Goal: Obtain resource: Download file/media

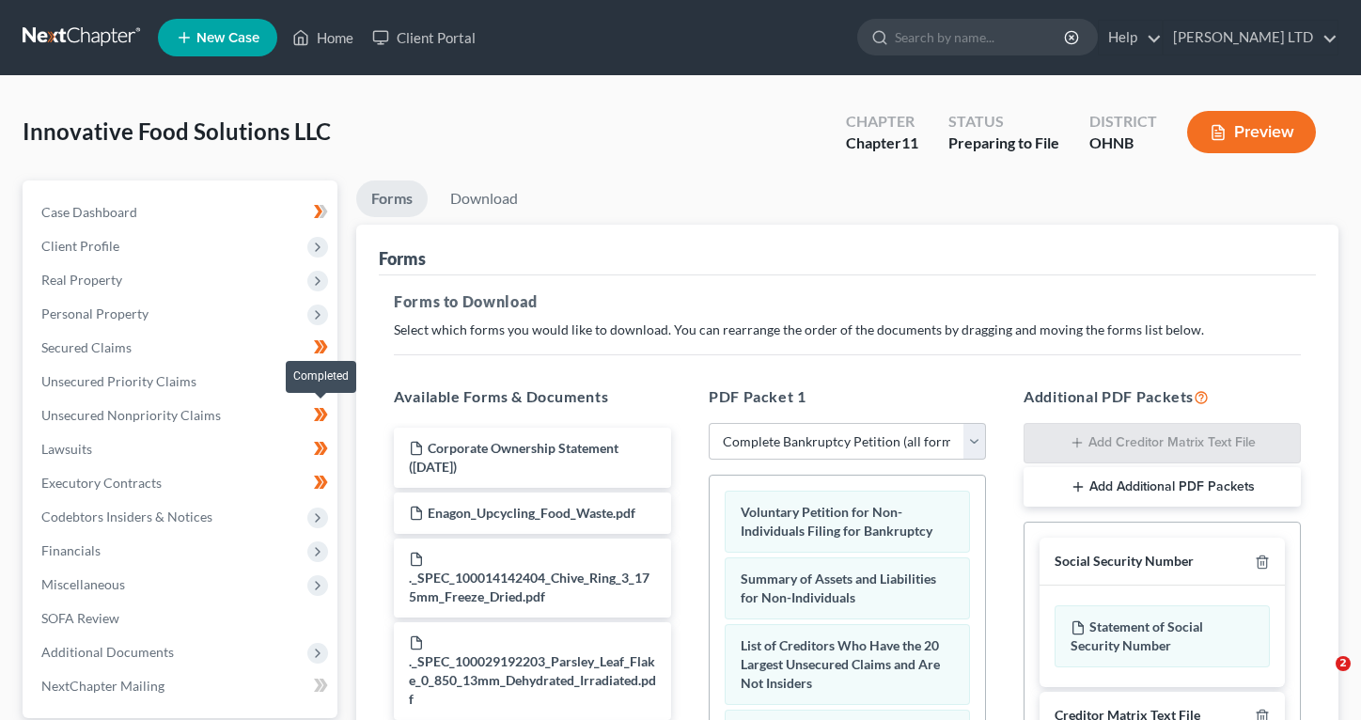
select select "0"
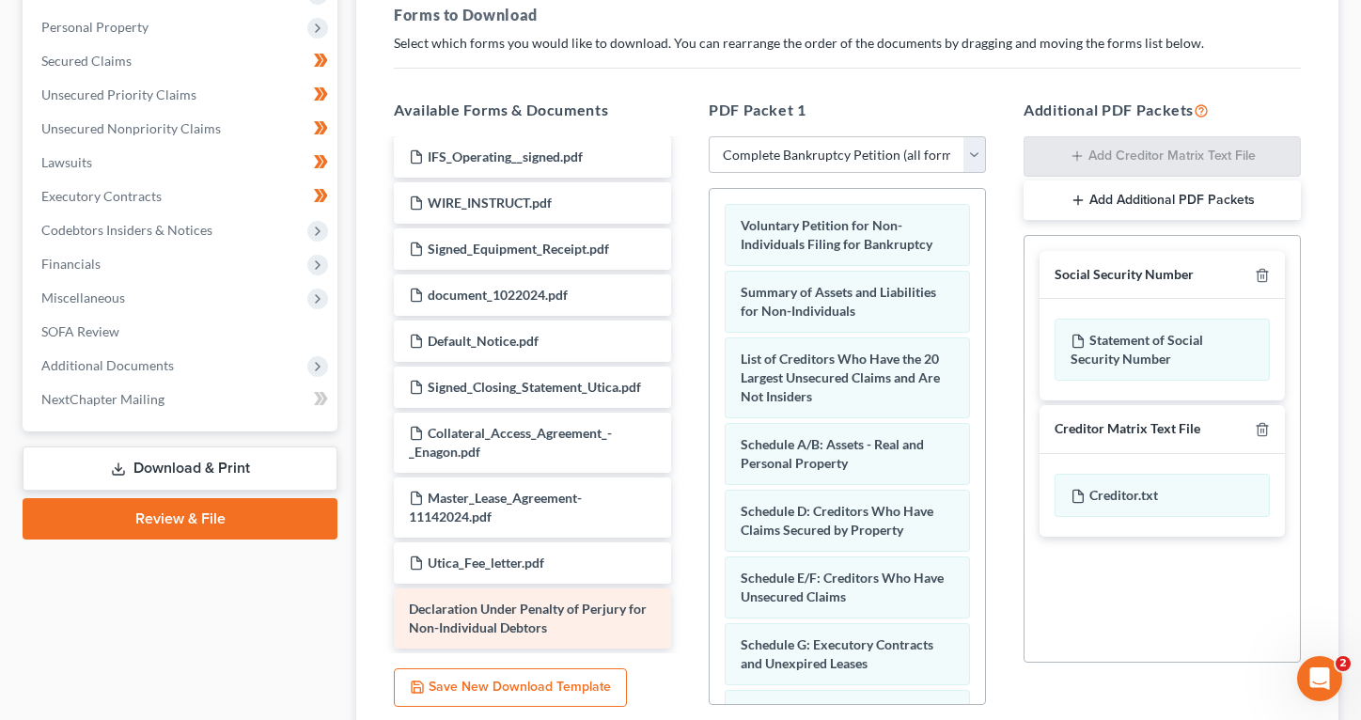
scroll to position [745, 0]
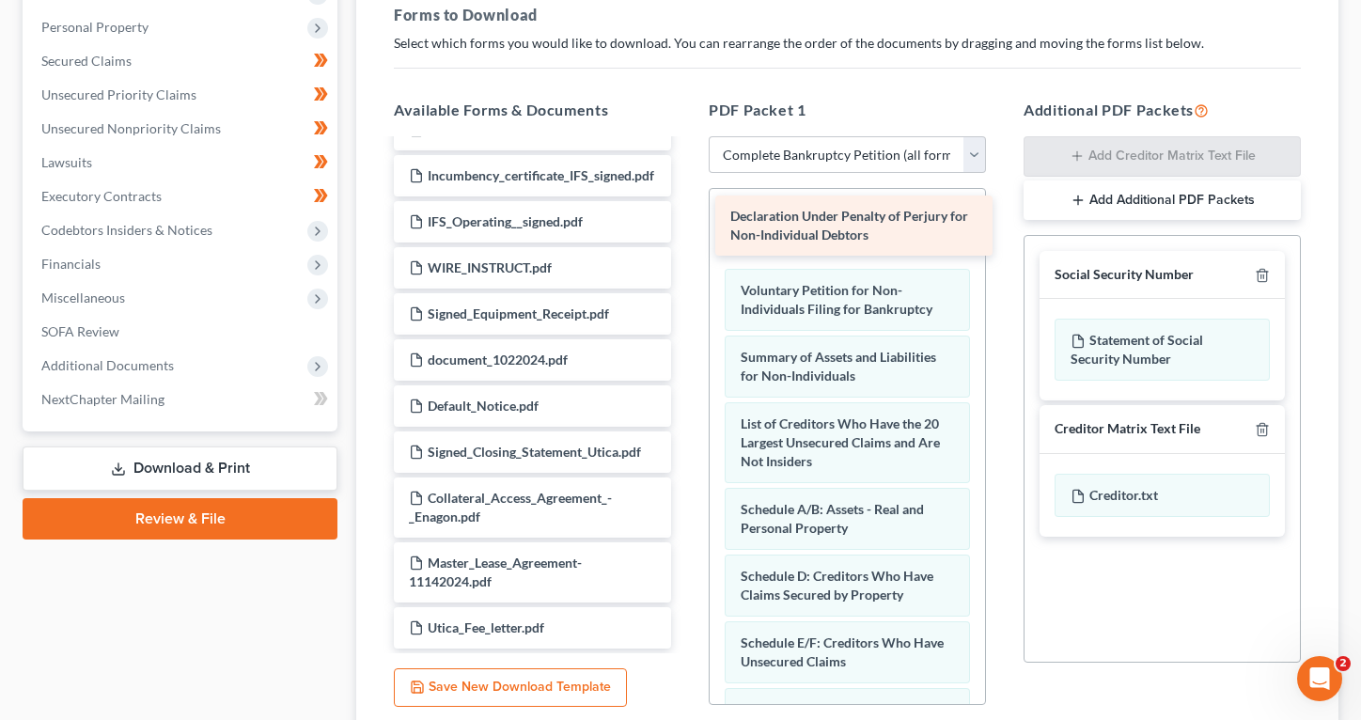
drag, startPoint x: 496, startPoint y: 617, endPoint x: 818, endPoint y: 226, distance: 506.2
click at [686, 226] on div "Declaration Under Penalty of Perjury for Non-Individual Debtors Corporate Owner…" at bounding box center [532, 22] width 307 height 1253
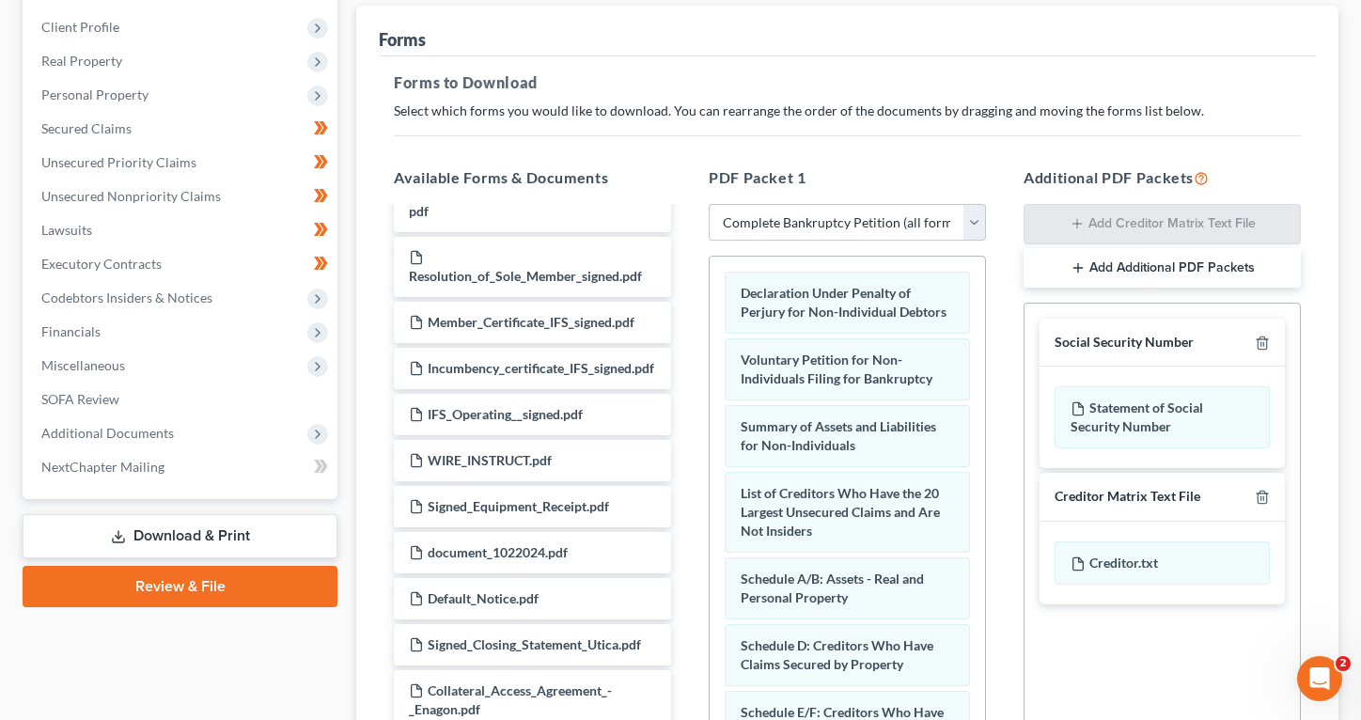
scroll to position [0, 0]
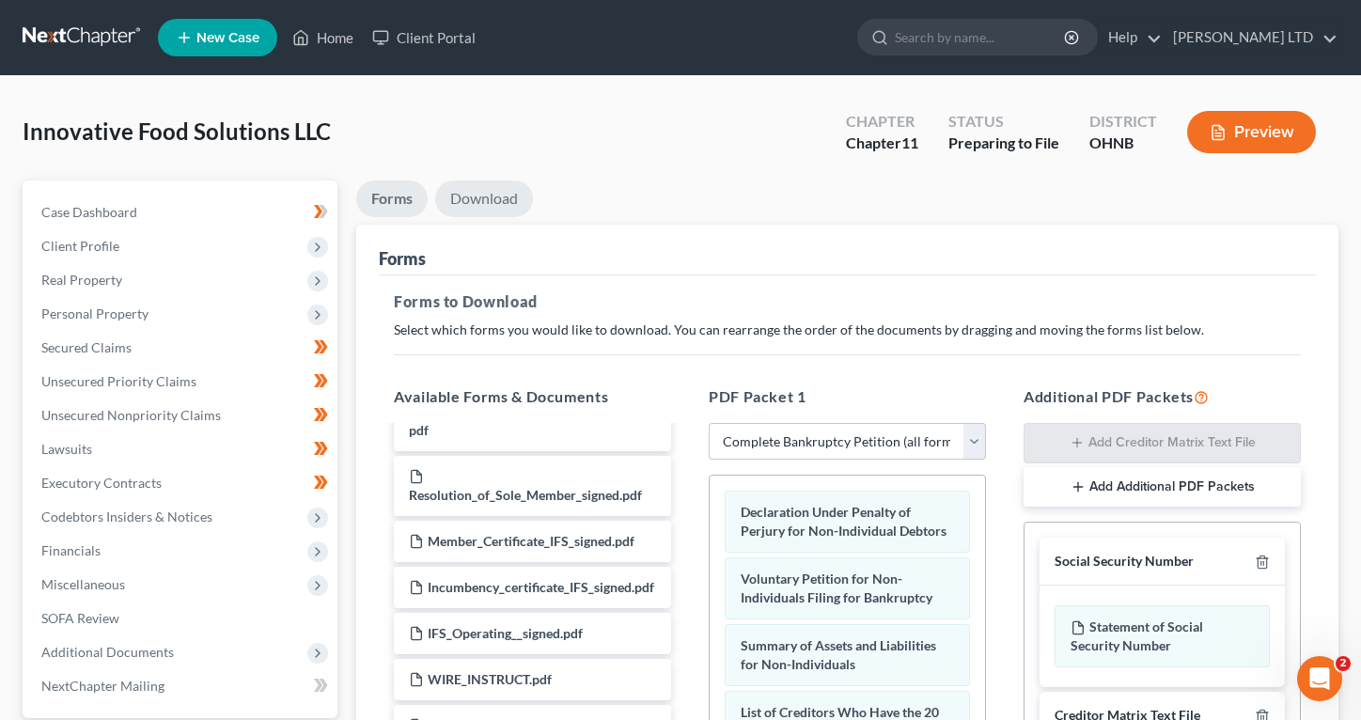
click at [473, 203] on link "Download" at bounding box center [484, 198] width 98 height 37
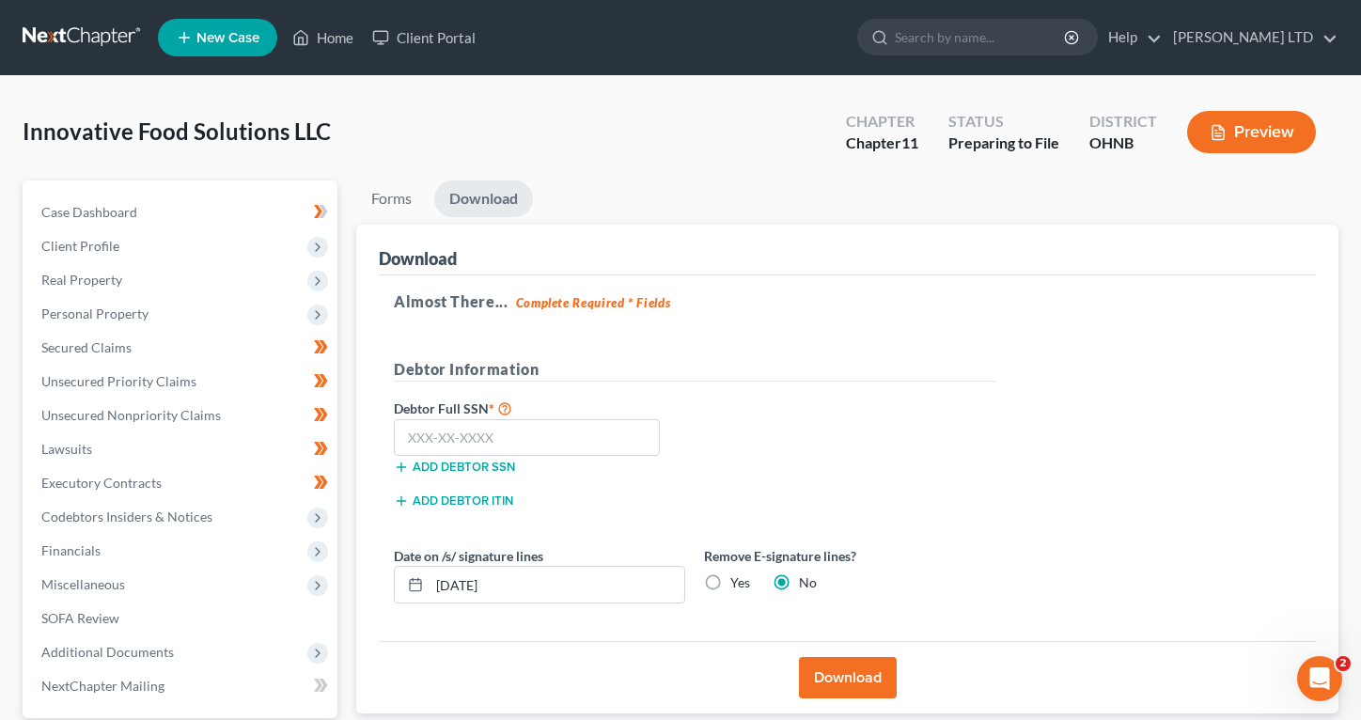
click at [730, 587] on label "Yes" at bounding box center [740, 582] width 20 height 19
click at [738, 586] on input "Yes" at bounding box center [744, 579] width 12 height 12
radio input "true"
radio input "false"
click at [466, 583] on input "09/06/2025" at bounding box center [557, 585] width 255 height 36
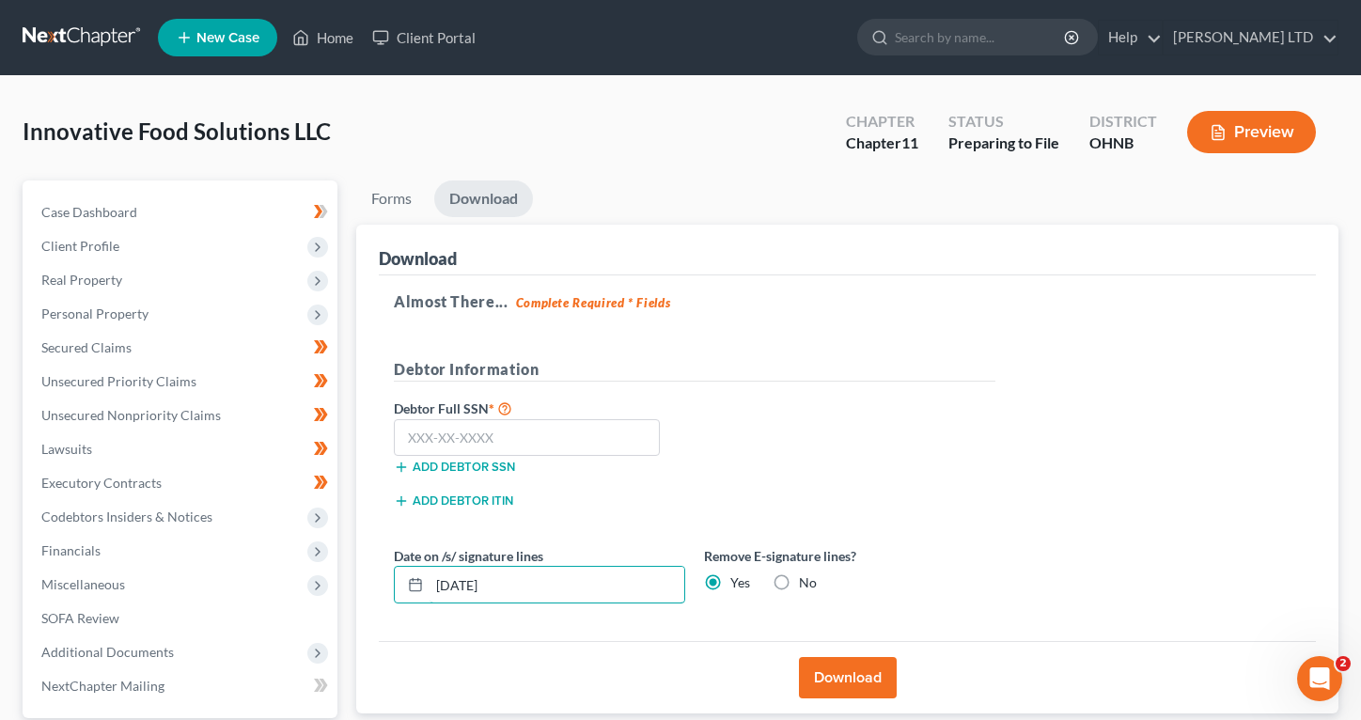
type input "09/07/2025"
click at [502, 658] on div "Download" at bounding box center [847, 677] width 937 height 72
click at [834, 671] on button "Download" at bounding box center [848, 677] width 98 height 41
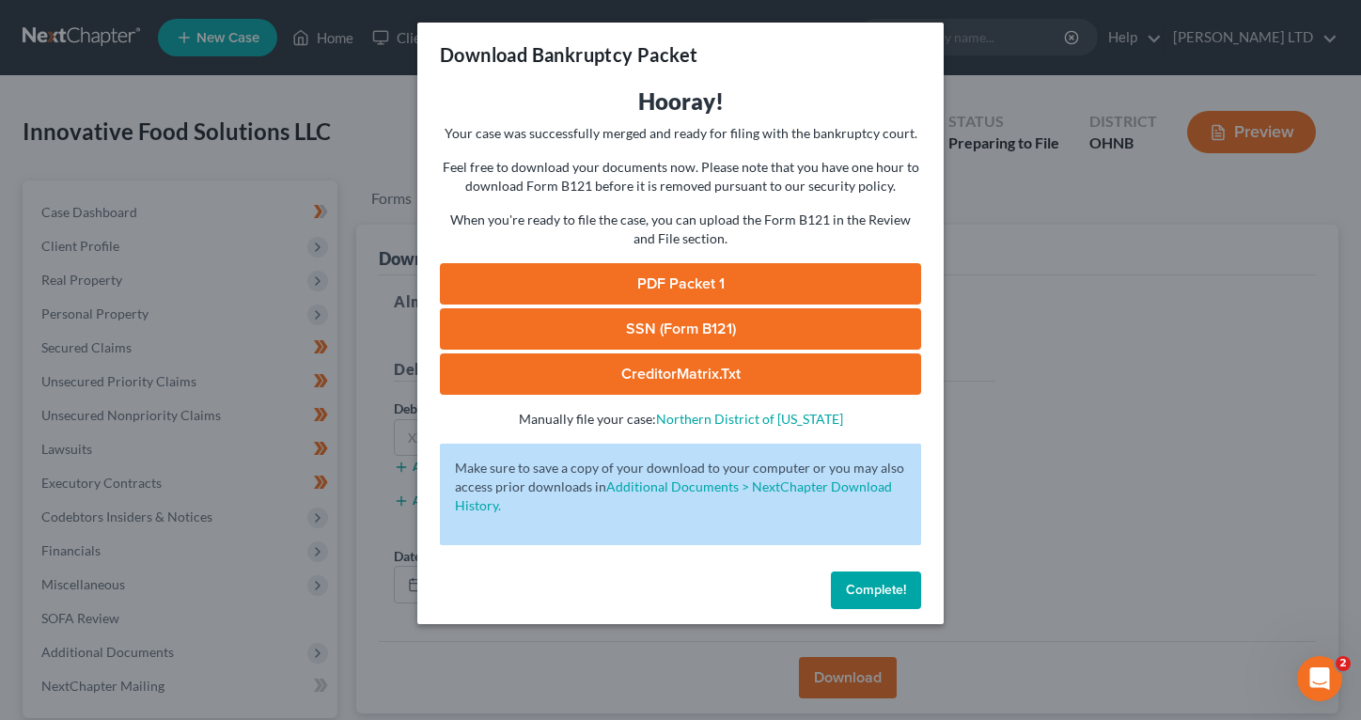
click at [679, 273] on link "PDF Packet 1" at bounding box center [680, 283] width 481 height 41
click at [1090, 477] on div "Download Bankruptcy Packet Hooray! Your case was successfully merged and ready …" at bounding box center [680, 360] width 1361 height 720
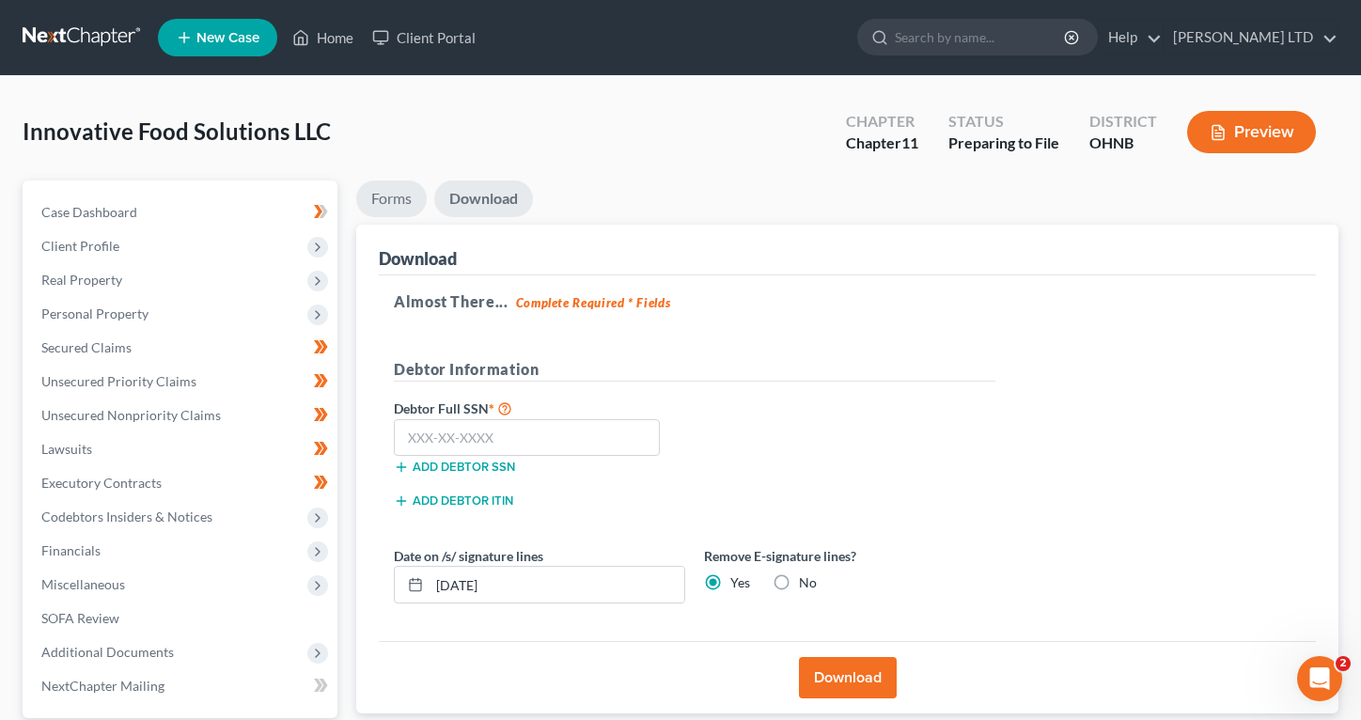
click at [396, 203] on link "Forms" at bounding box center [391, 198] width 70 height 37
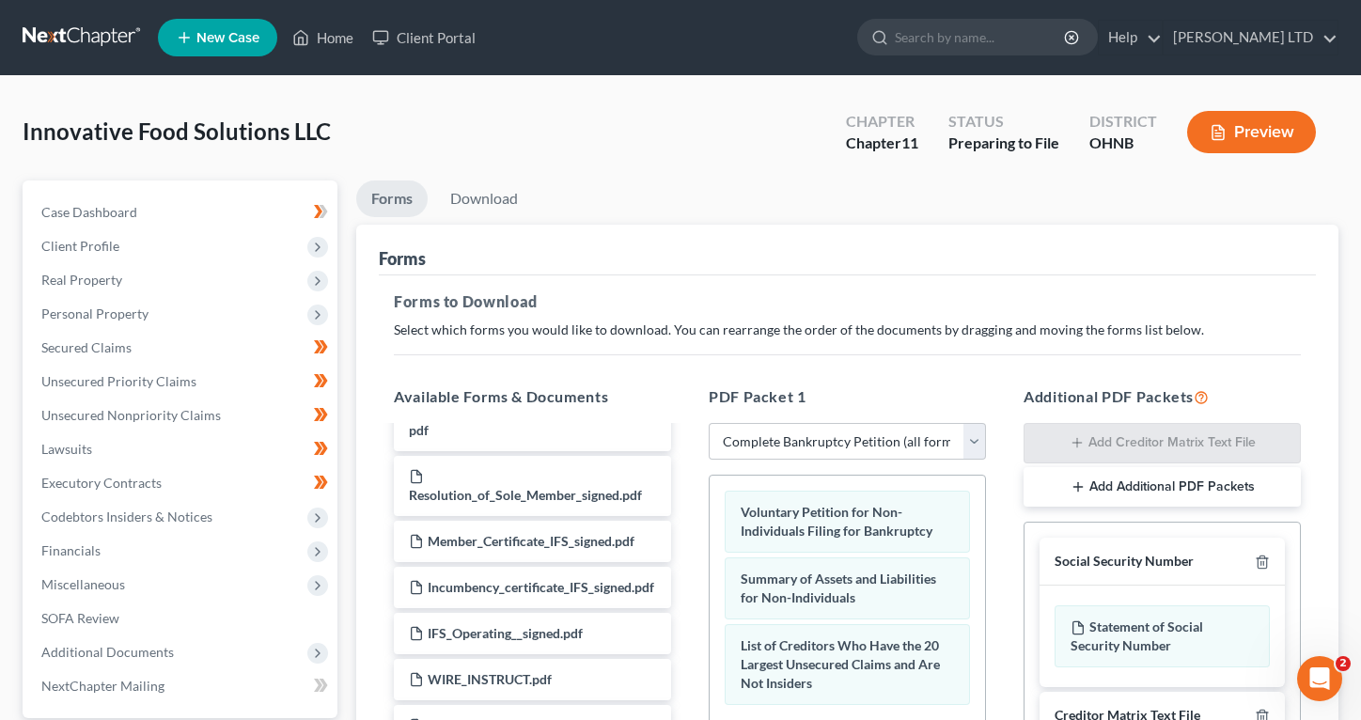
drag, startPoint x: 857, startPoint y: 527, endPoint x: 849, endPoint y: 760, distance: 233.3
click at [849, 719] on html "Home New Case Client Portal Ciolek LTD info@counselor.pro My Account Settings P…" at bounding box center [680, 580] width 1361 height 1161
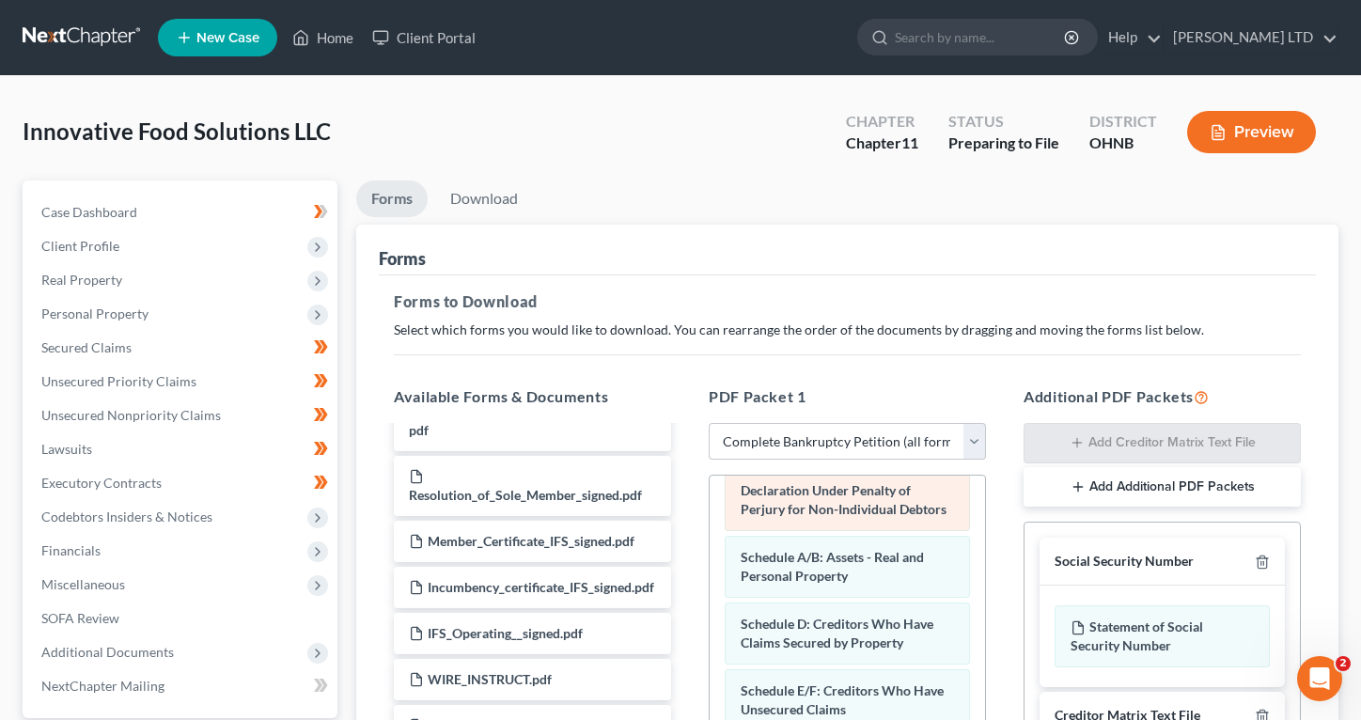
scroll to position [174, 0]
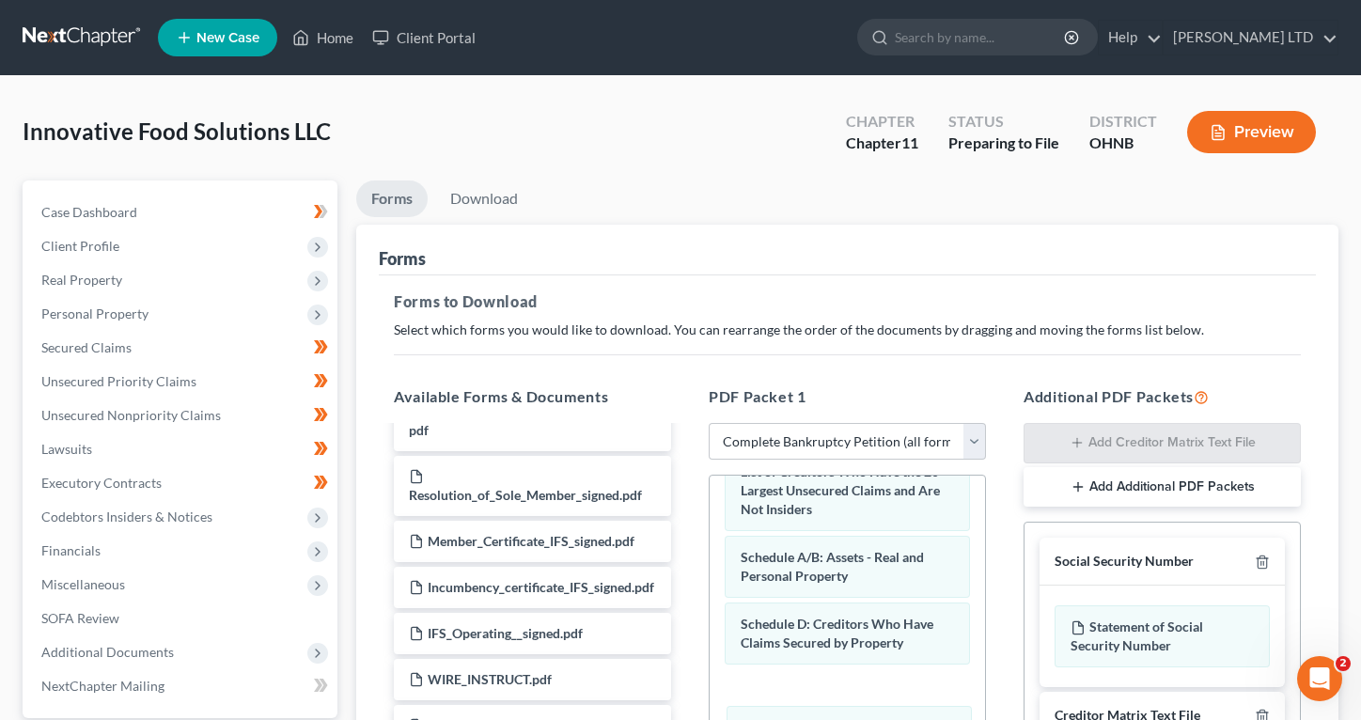
drag, startPoint x: 837, startPoint y: 489, endPoint x: 838, endPoint y: 728, distance: 238.8
click at [838, 719] on html "Home New Case Client Portal Ciolek LTD info@counselor.pro My Account Settings P…" at bounding box center [680, 580] width 1361 height 1161
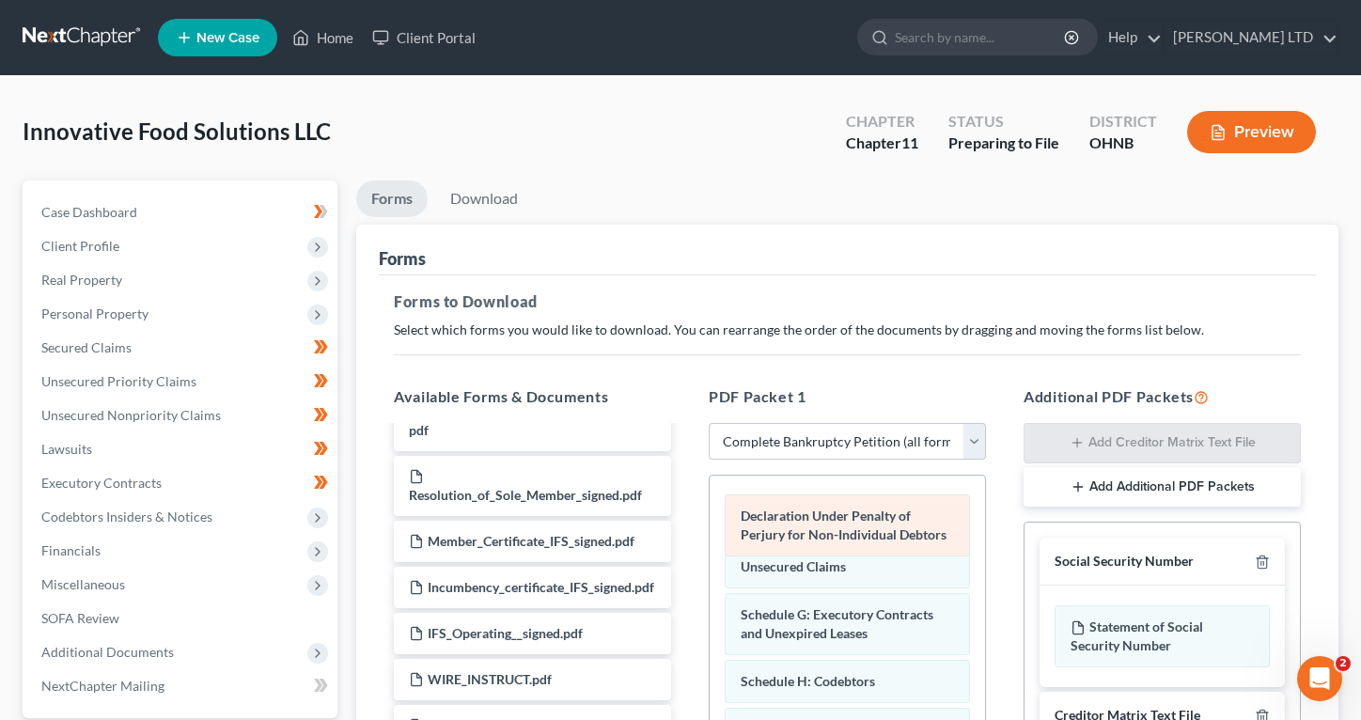
scroll to position [317, 0]
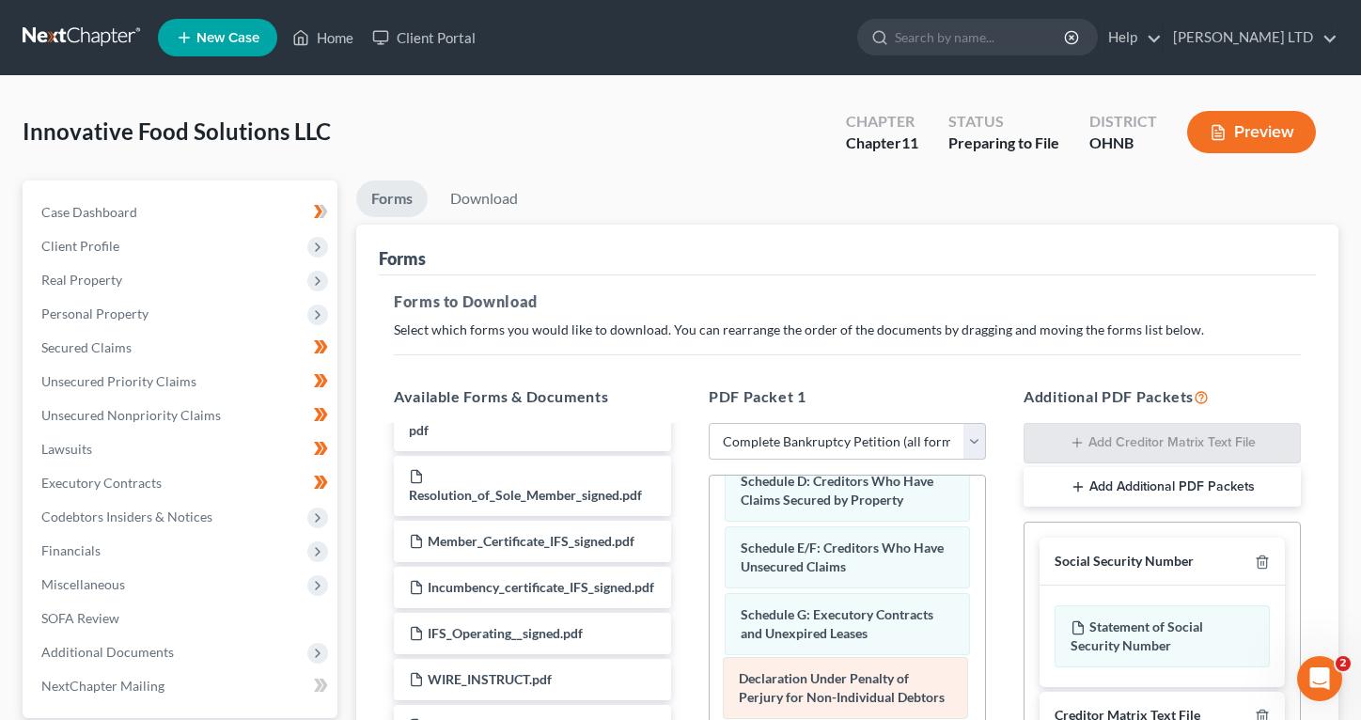
drag, startPoint x: 815, startPoint y: 494, endPoint x: 813, endPoint y: 693, distance: 198.3
click at [813, 693] on div "Declaration Under Penalty of Perjury for Non-Individual Debtors Voluntary Petit…" at bounding box center [847, 674] width 275 height 1030
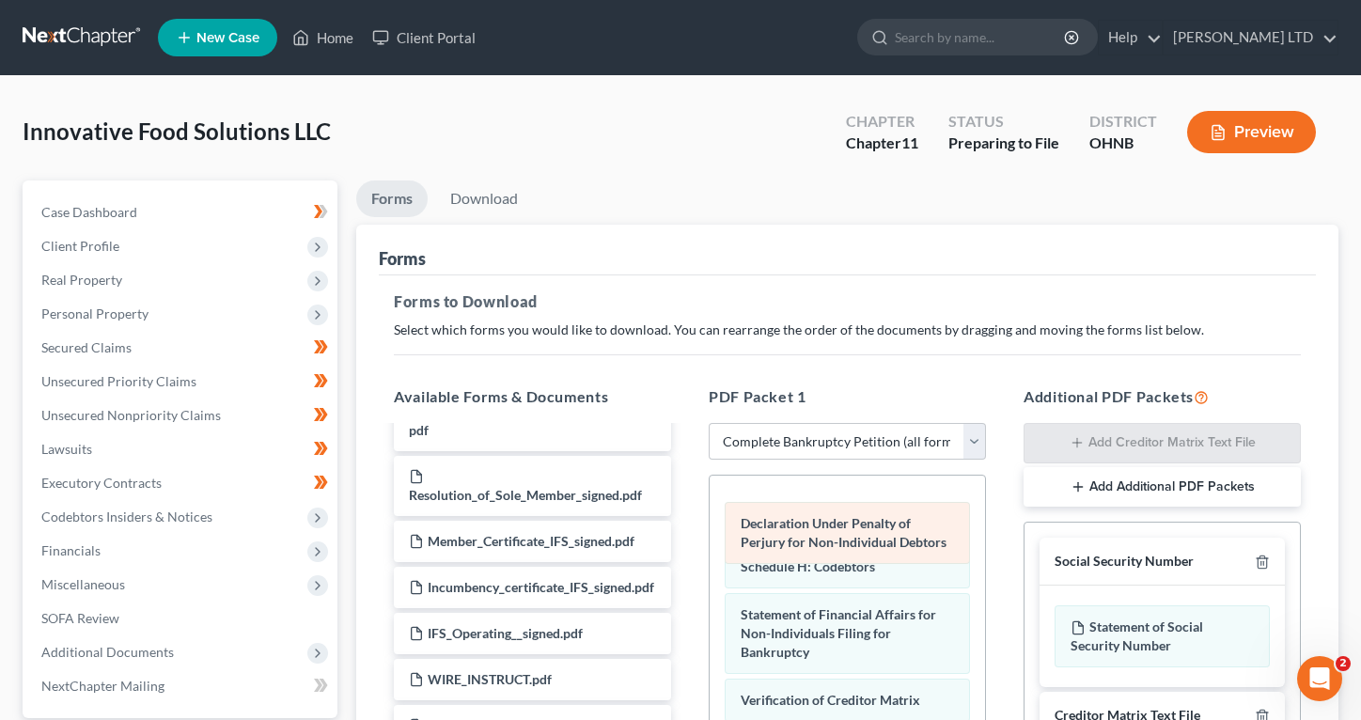
scroll to position [431, 0]
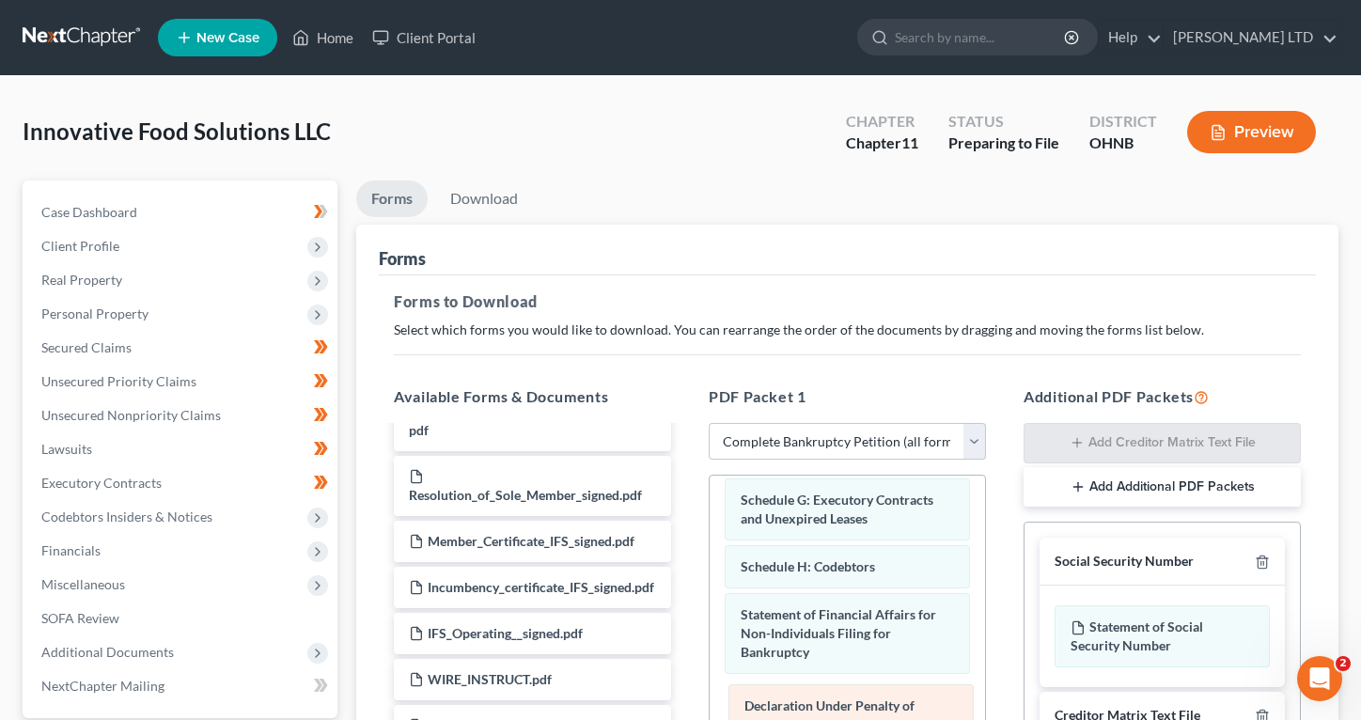
drag, startPoint x: 785, startPoint y: 509, endPoint x: 789, endPoint y: 716, distance: 206.8
click at [789, 716] on div "Declaration Under Penalty of Perjury for Non-Individual Debtors Voluntary Petit…" at bounding box center [847, 559] width 275 height 1030
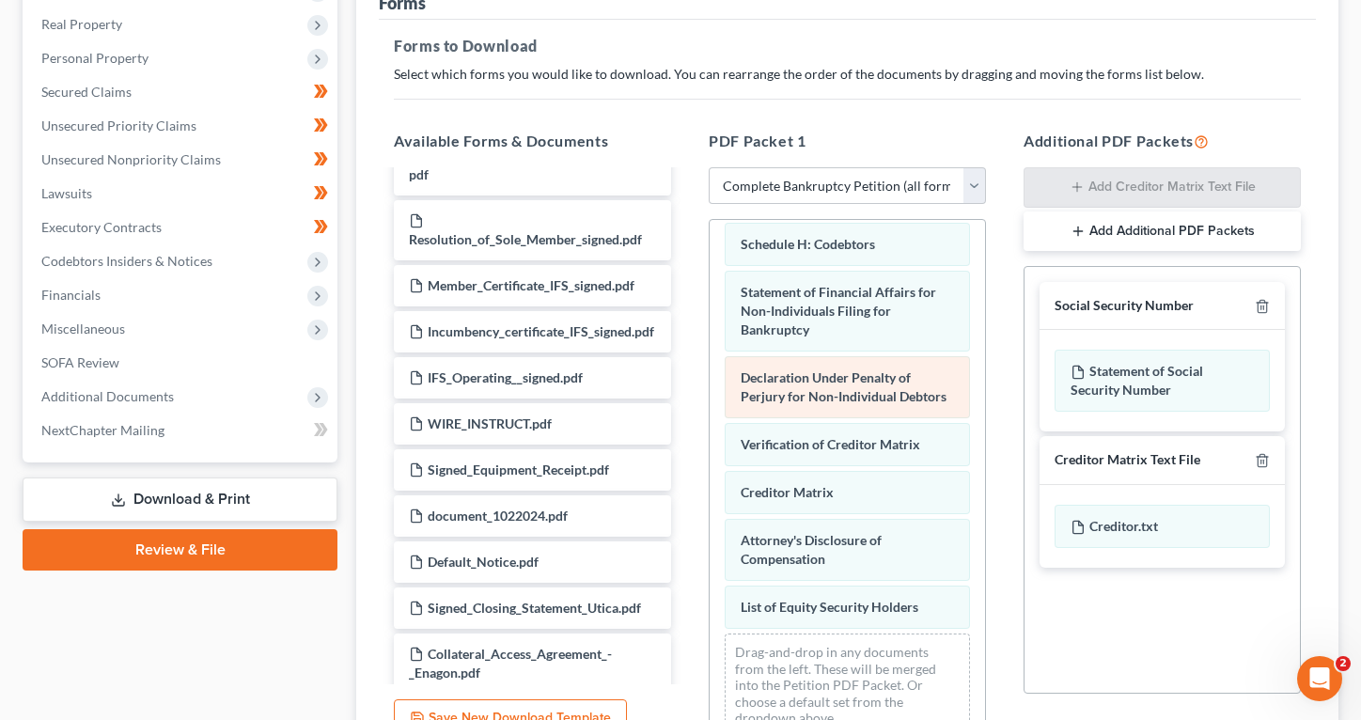
scroll to position [262, 0]
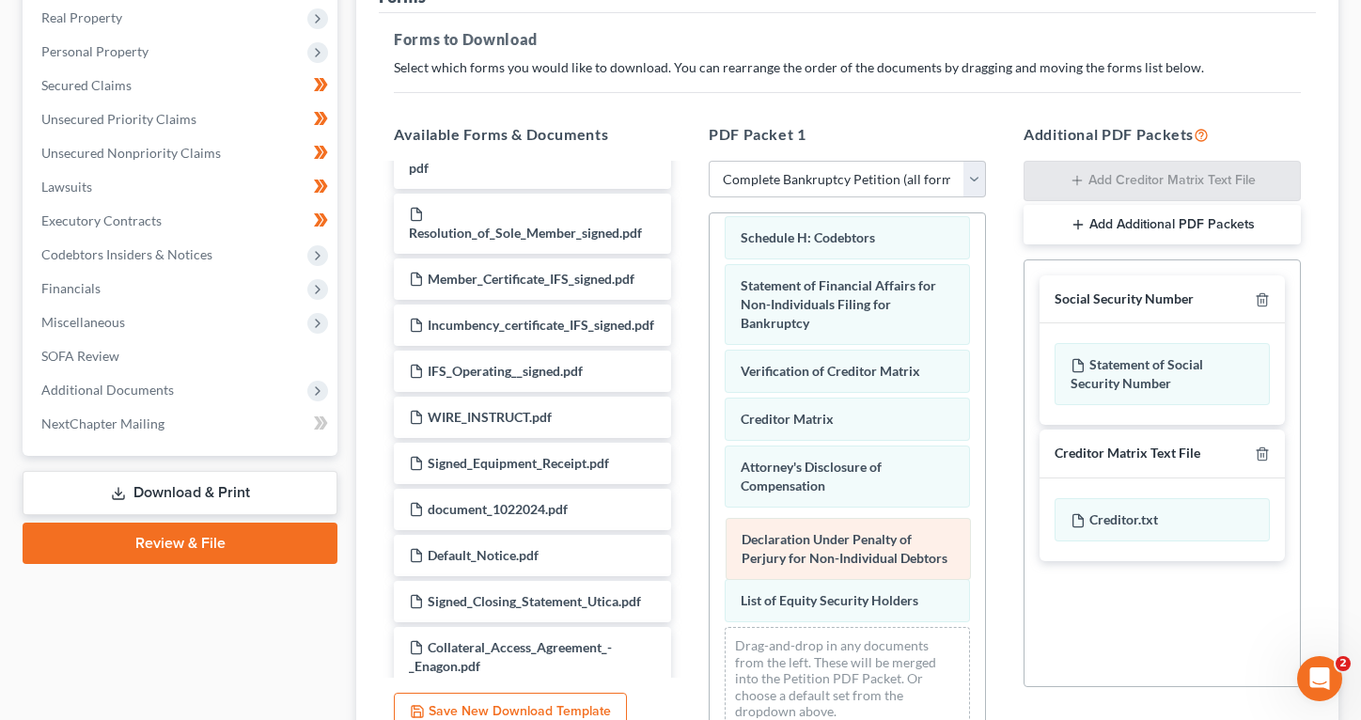
drag, startPoint x: 766, startPoint y: 378, endPoint x: 767, endPoint y: 547, distance: 169.2
click at [767, 547] on div "Declaration Under Penalty of Perjury for Non-Individual Debtors Voluntary Petit…" at bounding box center [847, 230] width 275 height 1030
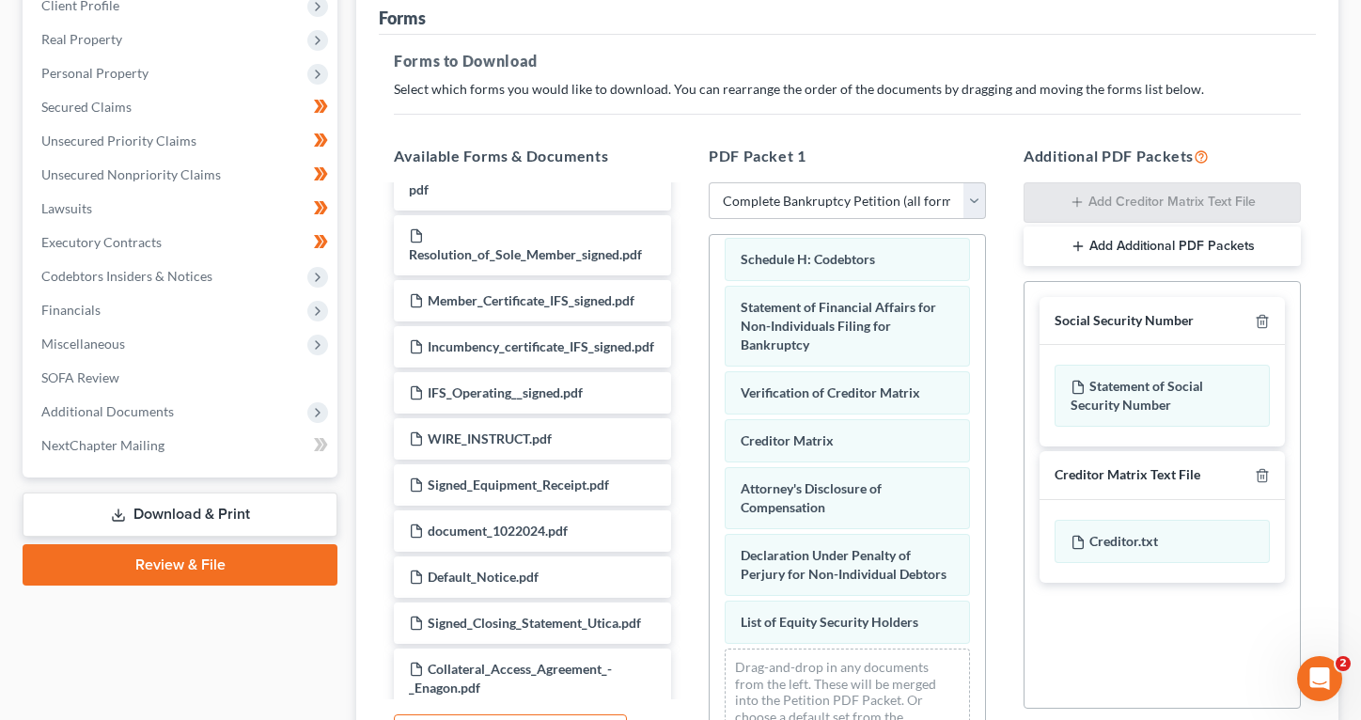
scroll to position [0, 0]
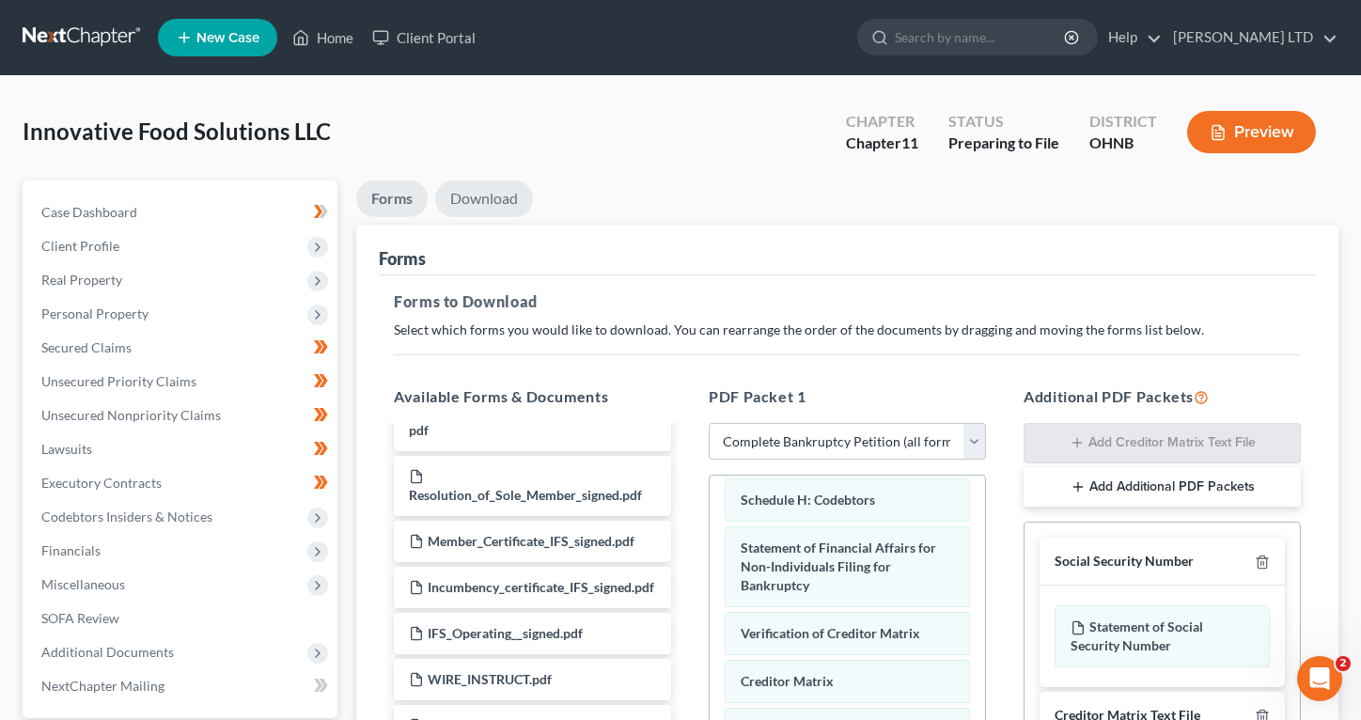
click at [485, 203] on link "Download" at bounding box center [484, 198] width 98 height 37
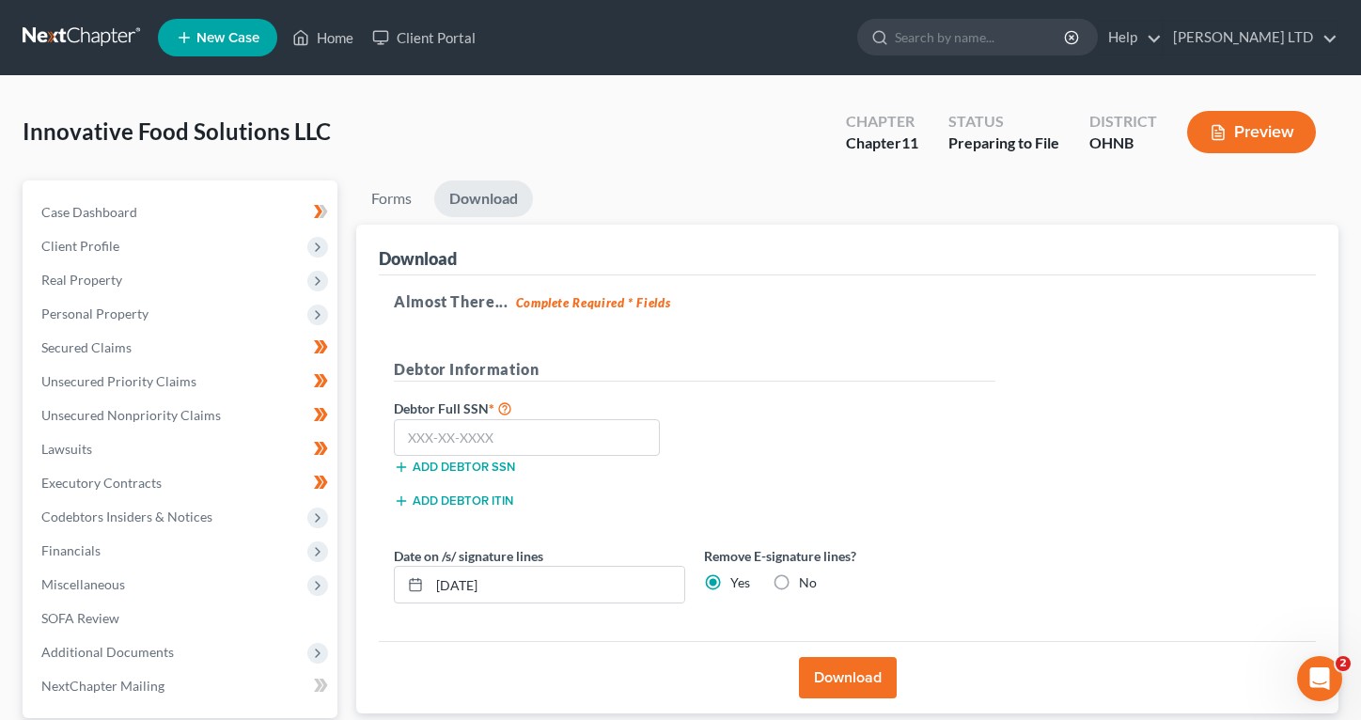
click at [867, 684] on button "Download" at bounding box center [848, 677] width 98 height 41
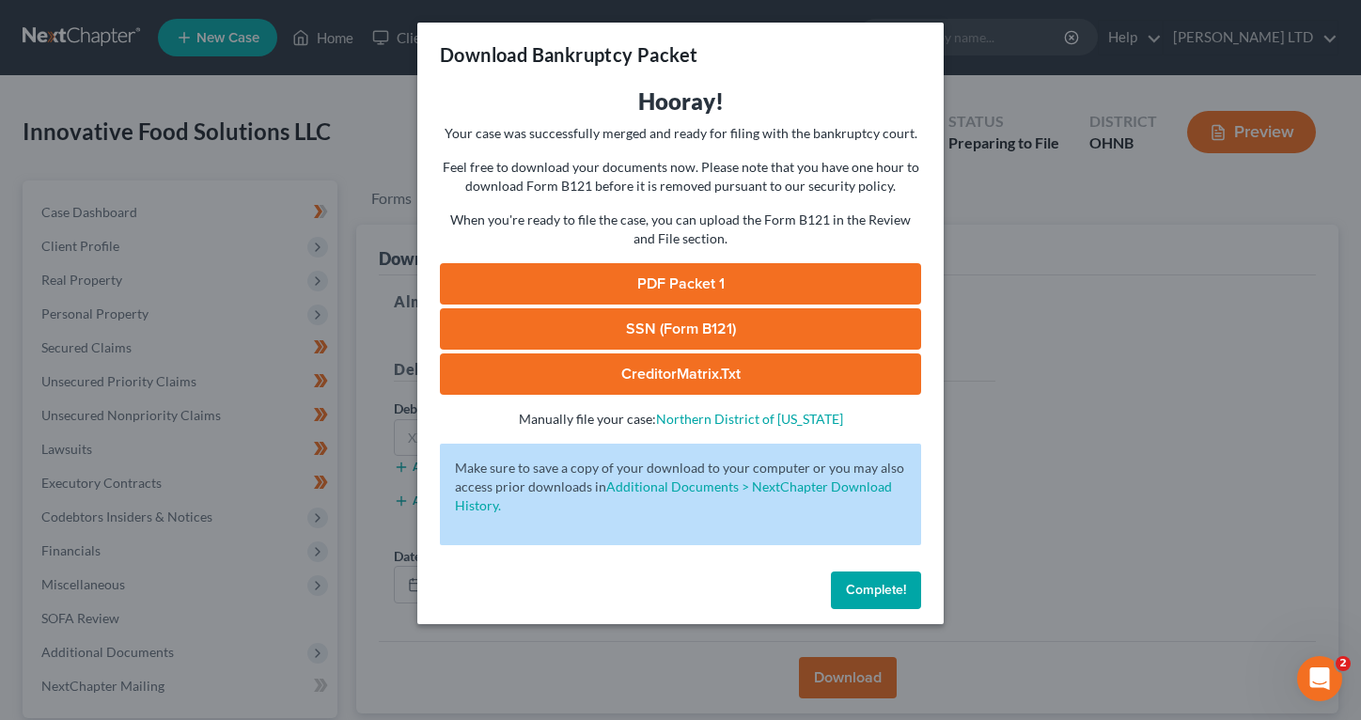
click at [618, 285] on link "PDF Packet 1" at bounding box center [680, 283] width 481 height 41
click at [503, 329] on link "SSN (Form B121)" at bounding box center [680, 328] width 481 height 41
click at [502, 376] on link "CreditorMatrix.txt" at bounding box center [680, 373] width 481 height 41
click at [1130, 370] on div "Download Bankruptcy Packet Hooray! Your case was successfully merged and ready …" at bounding box center [680, 360] width 1361 height 720
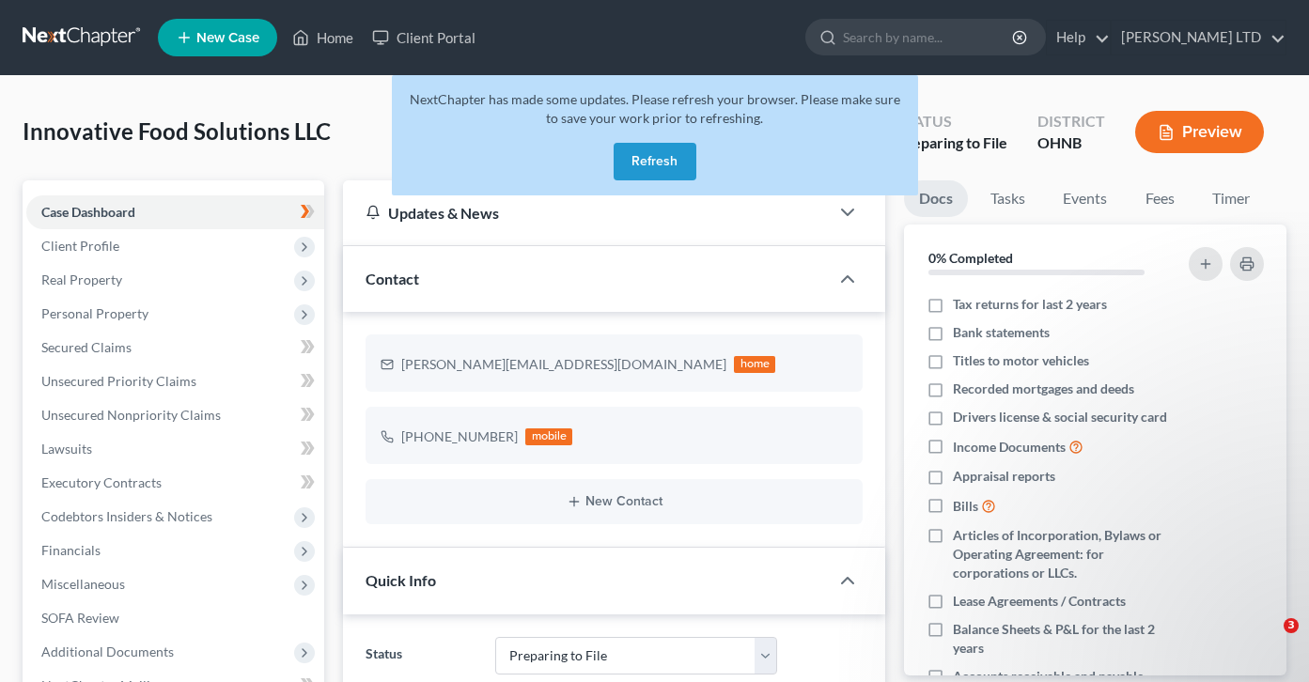
select select "17"
select select "4"
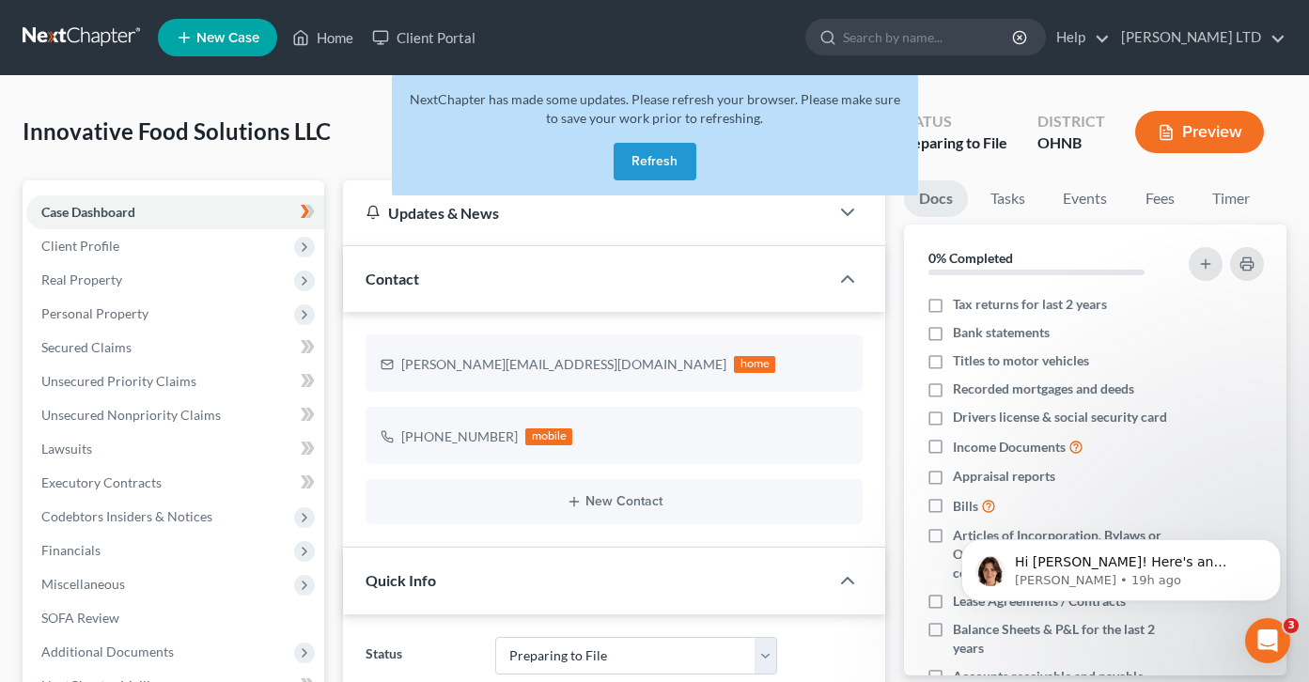
click at [670, 165] on button "Refresh" at bounding box center [655, 162] width 83 height 38
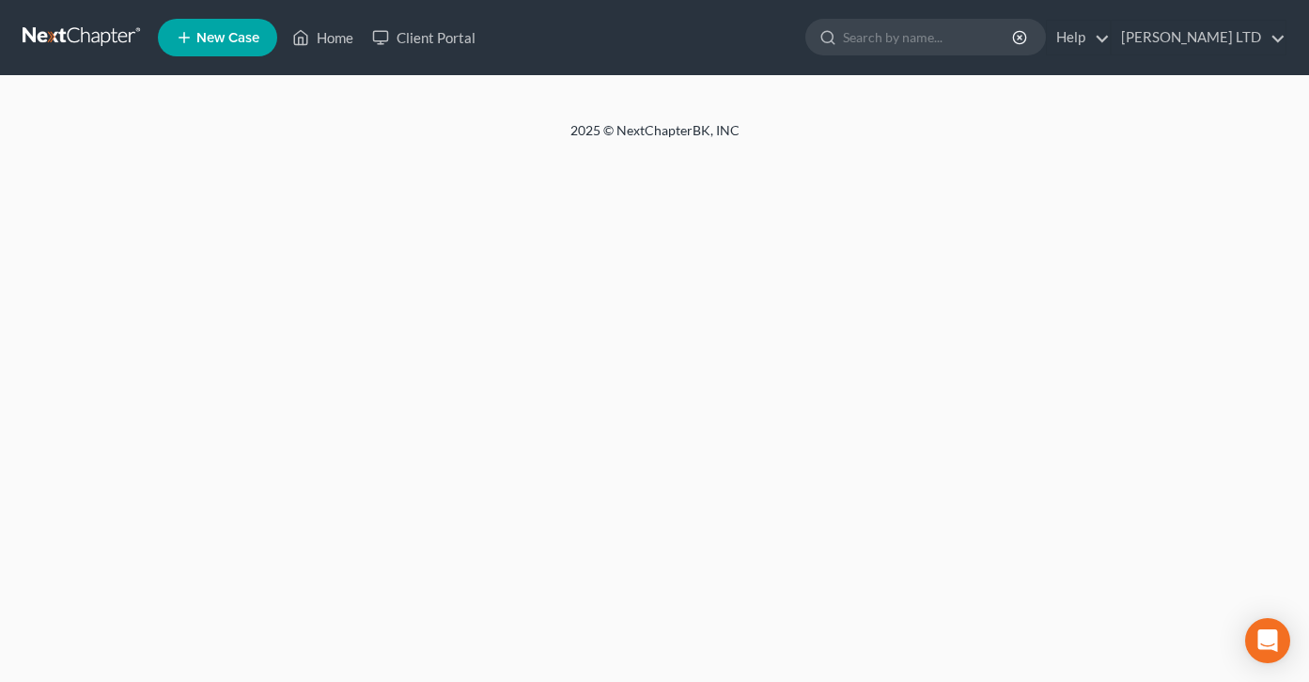
select select "4"
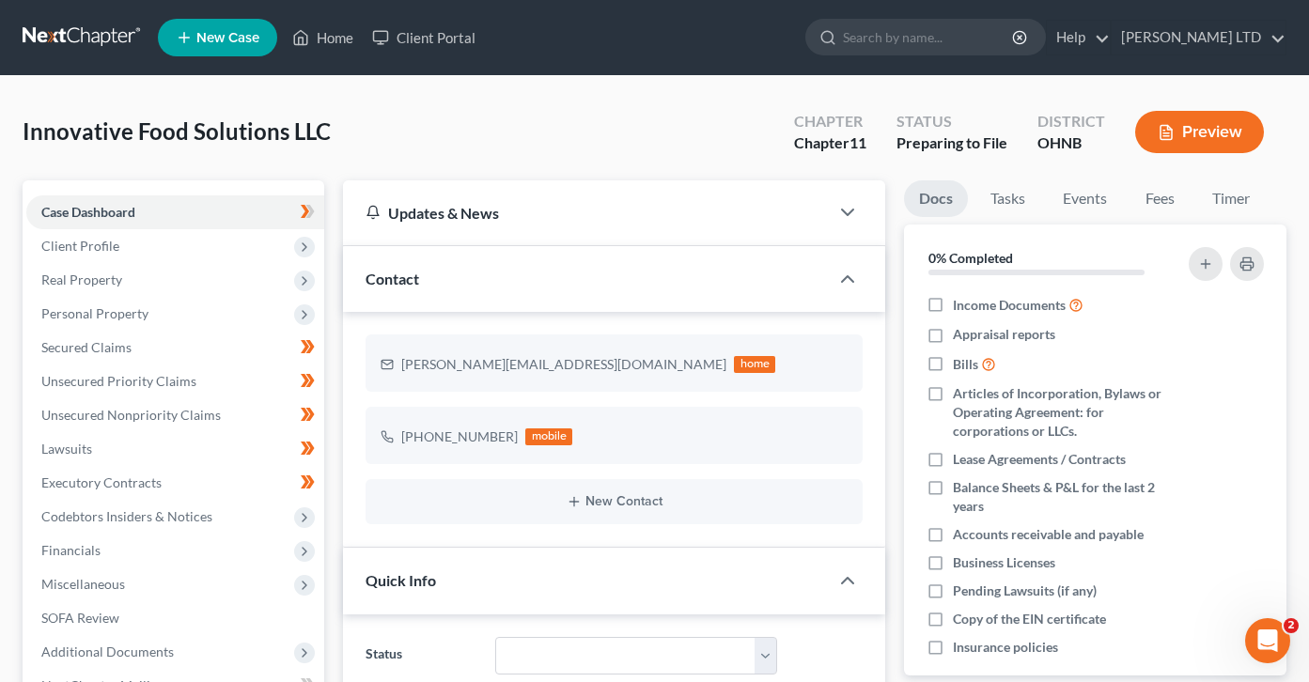
scroll to position [158, 0]
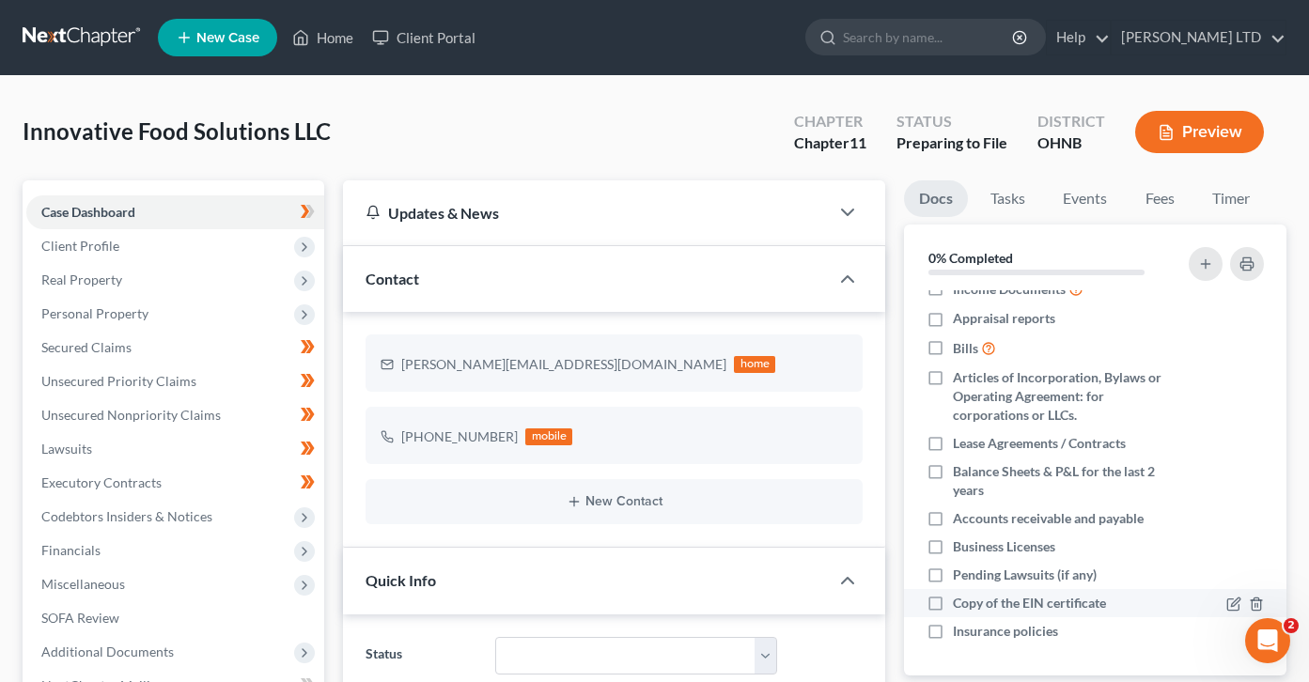
click at [953, 602] on label "Copy of the EIN certificate" at bounding box center [1029, 603] width 153 height 19
click at [961, 602] on input "Copy of the EIN certificate" at bounding box center [967, 600] width 12 height 12
checkbox input "true"
click at [953, 639] on label "Insurance policies" at bounding box center [1005, 631] width 105 height 19
click at [961, 634] on input "Insurance policies" at bounding box center [967, 628] width 12 height 12
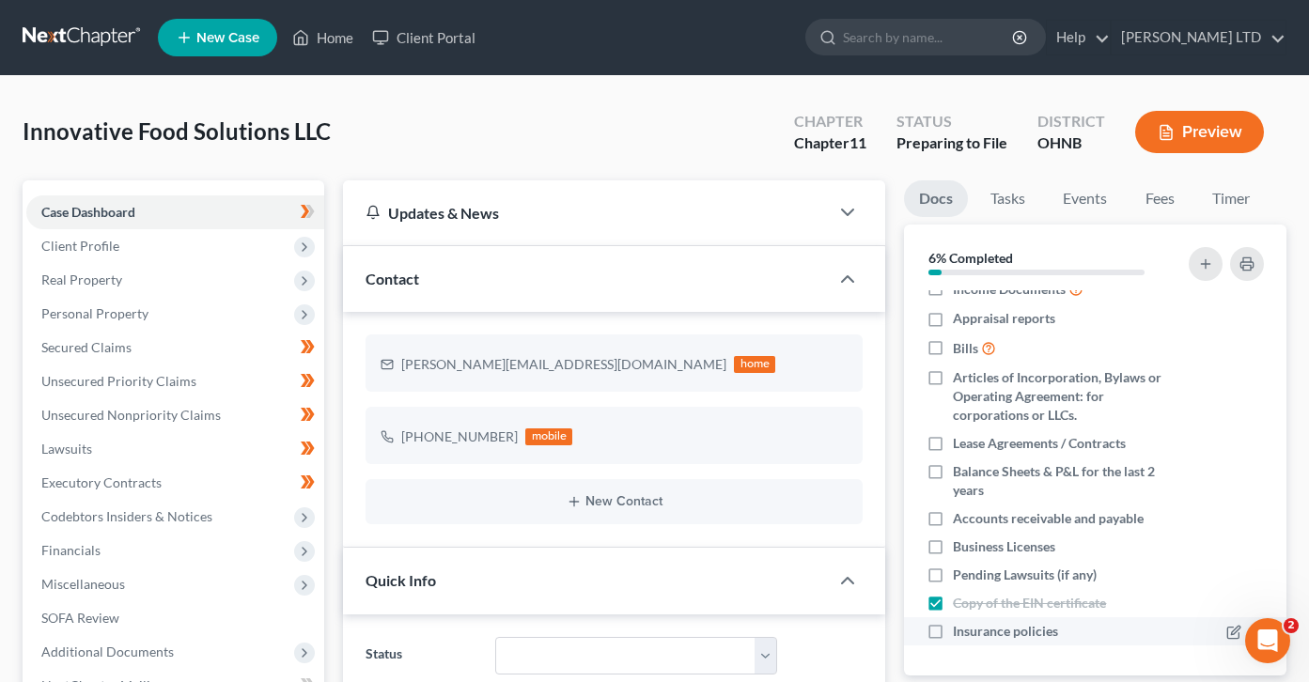
checkbox input "true"
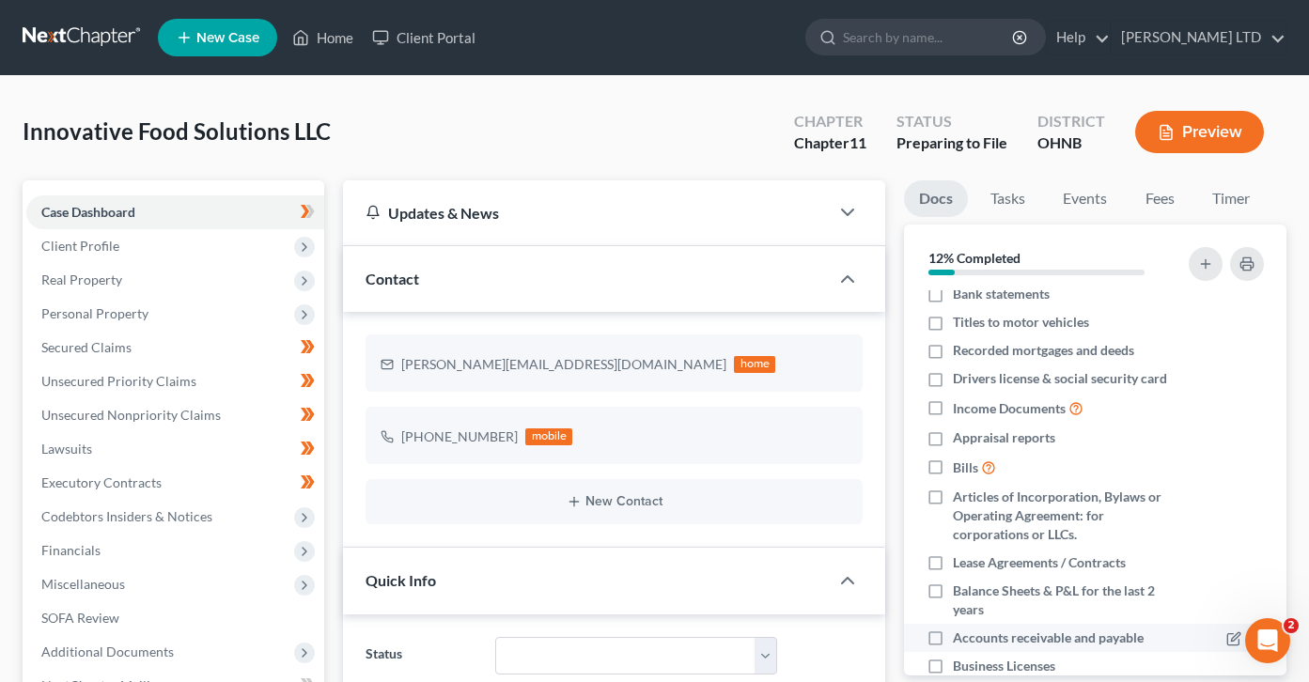
scroll to position [0, 0]
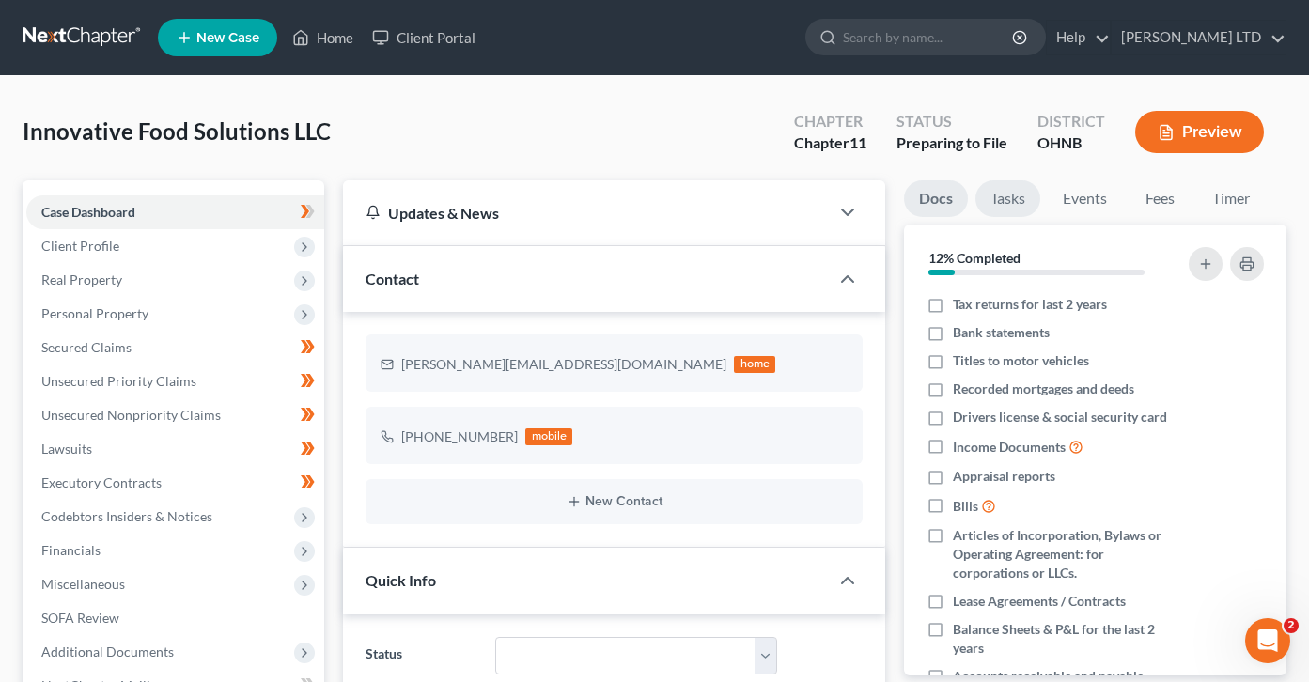
click at [1004, 209] on link "Tasks" at bounding box center [1008, 198] width 65 height 37
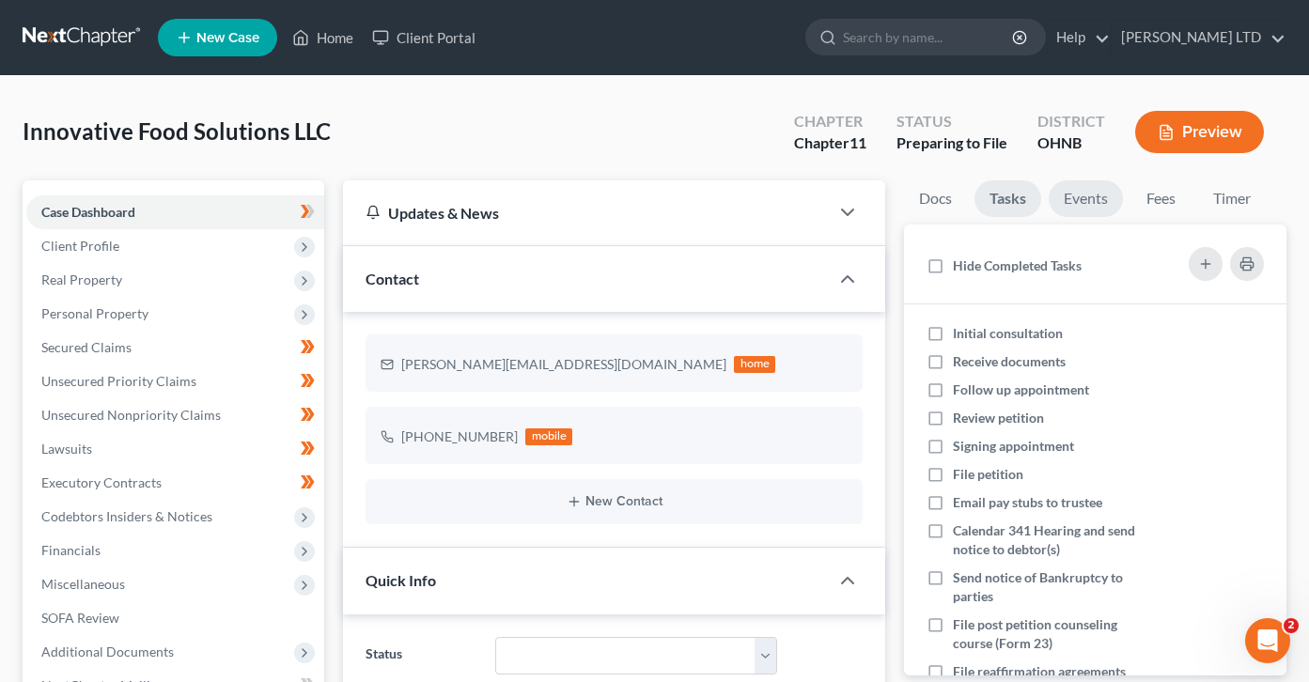
click at [1075, 200] on link "Events" at bounding box center [1086, 198] width 74 height 37
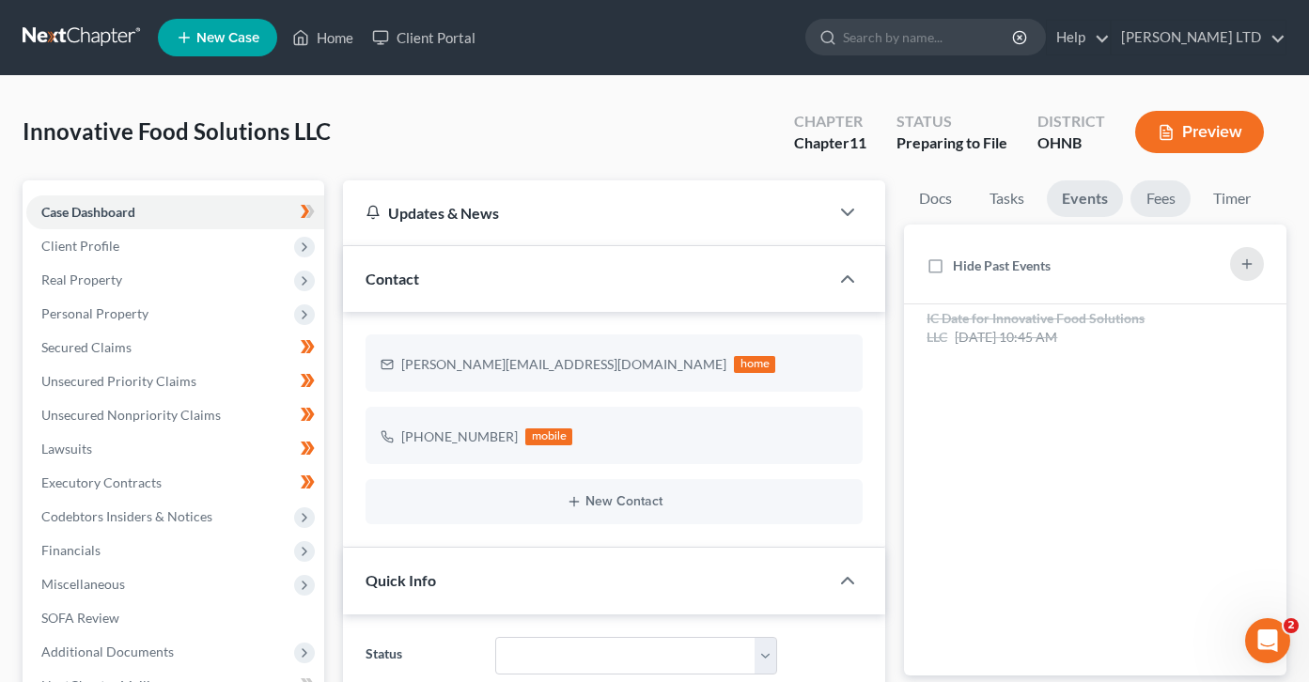
click at [1172, 201] on link "Fees" at bounding box center [1161, 198] width 60 height 37
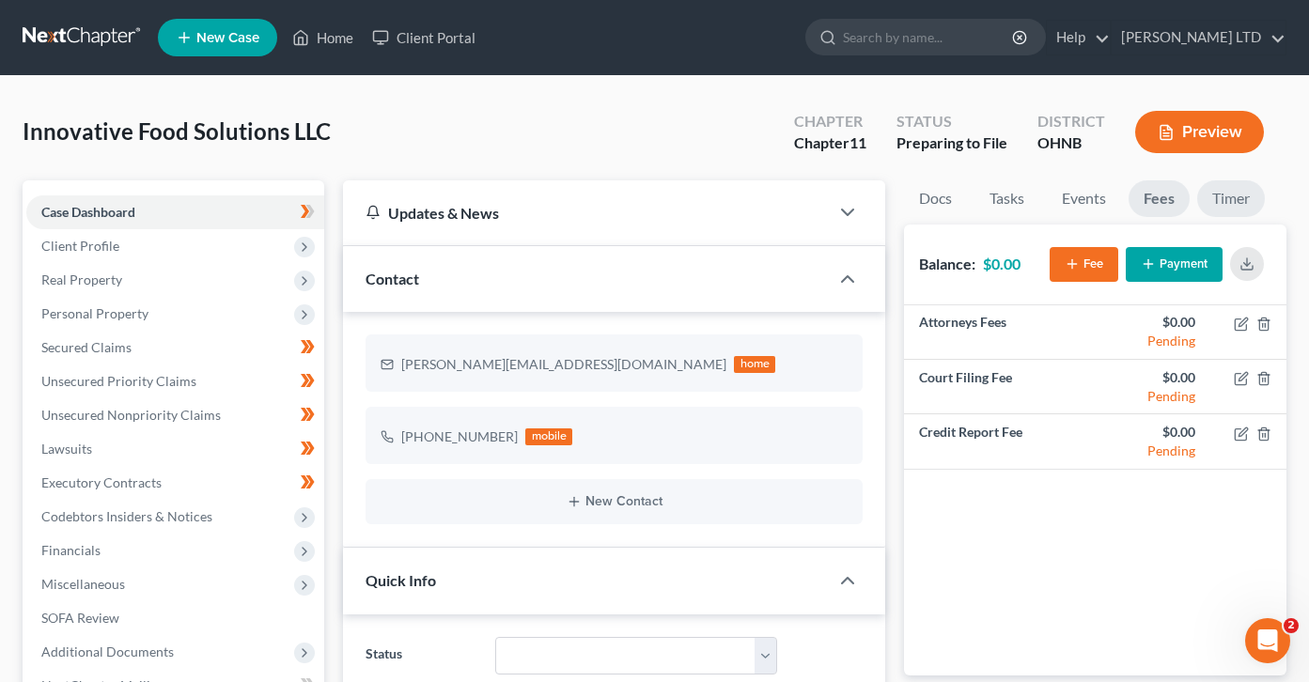
click at [1230, 201] on link "Timer" at bounding box center [1231, 198] width 68 height 37
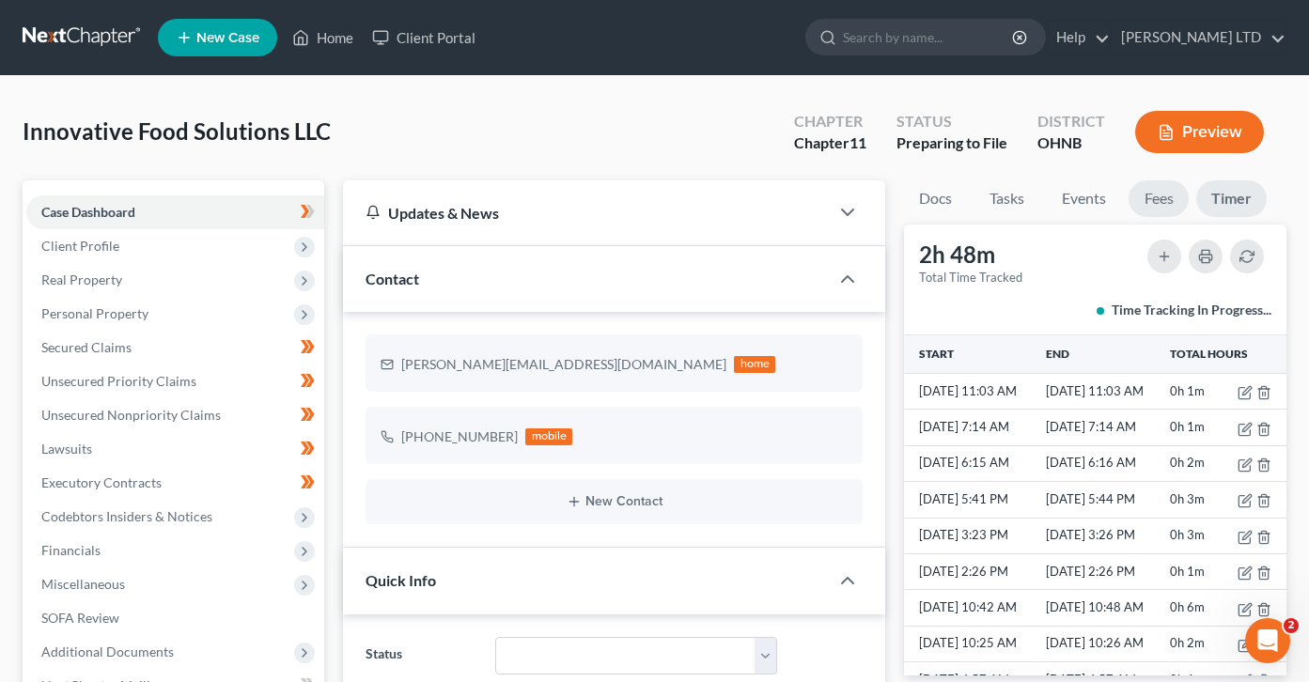
click at [1166, 199] on link "Fees" at bounding box center [1159, 198] width 60 height 37
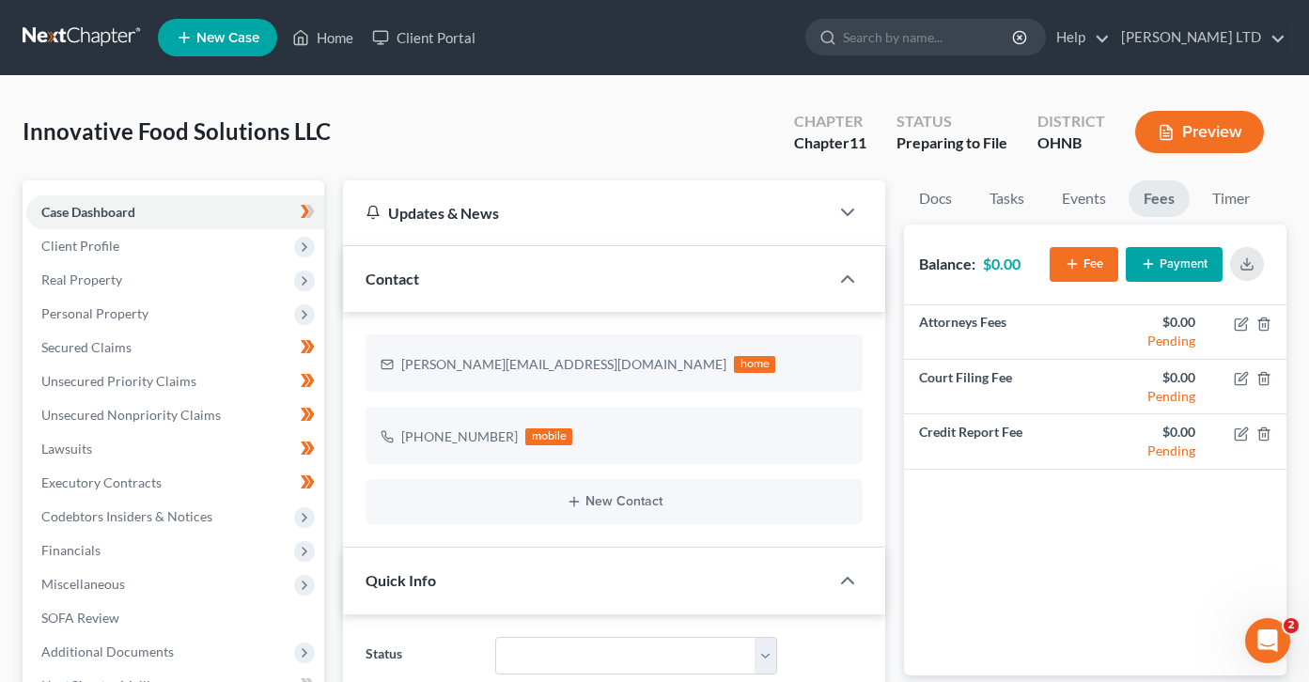
click at [456, 104] on div "Innovative Food Solutions LLC Upgraded Chapter Chapter 11 Status Preparing to F…" at bounding box center [655, 140] width 1264 height 82
click at [338, 38] on link "Home" at bounding box center [323, 38] width 80 height 34
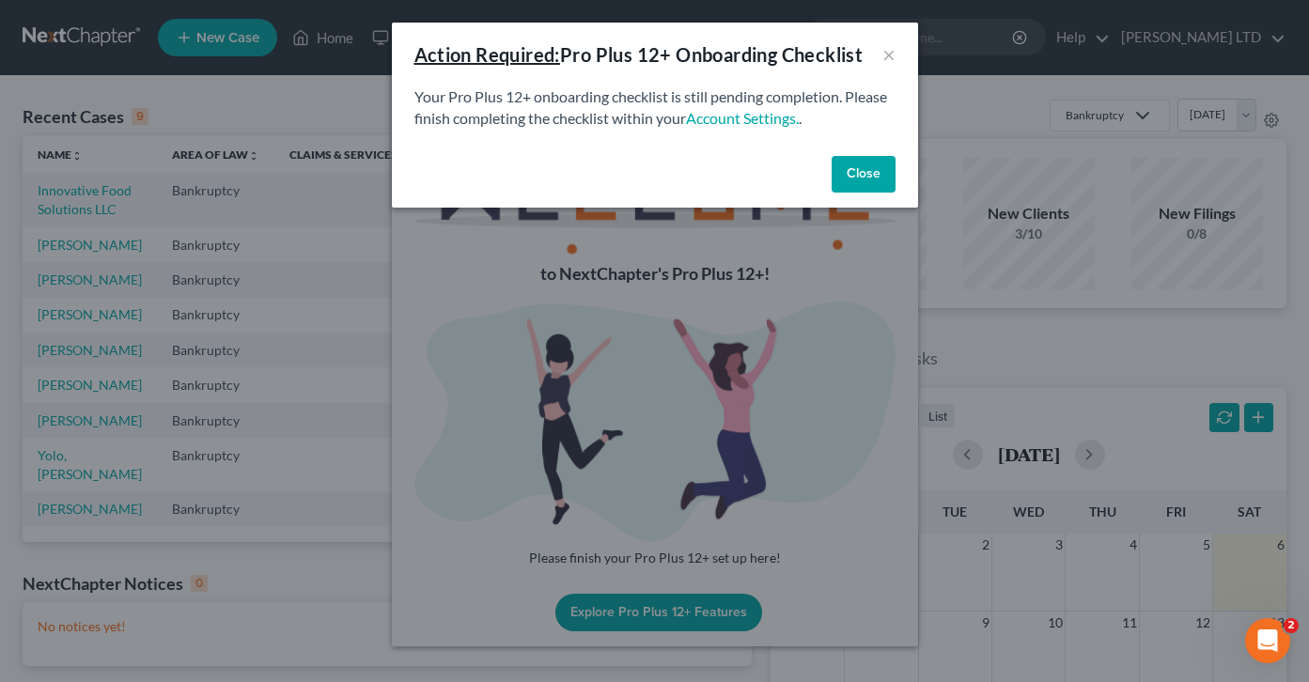
click at [876, 169] on button "Close" at bounding box center [864, 175] width 64 height 38
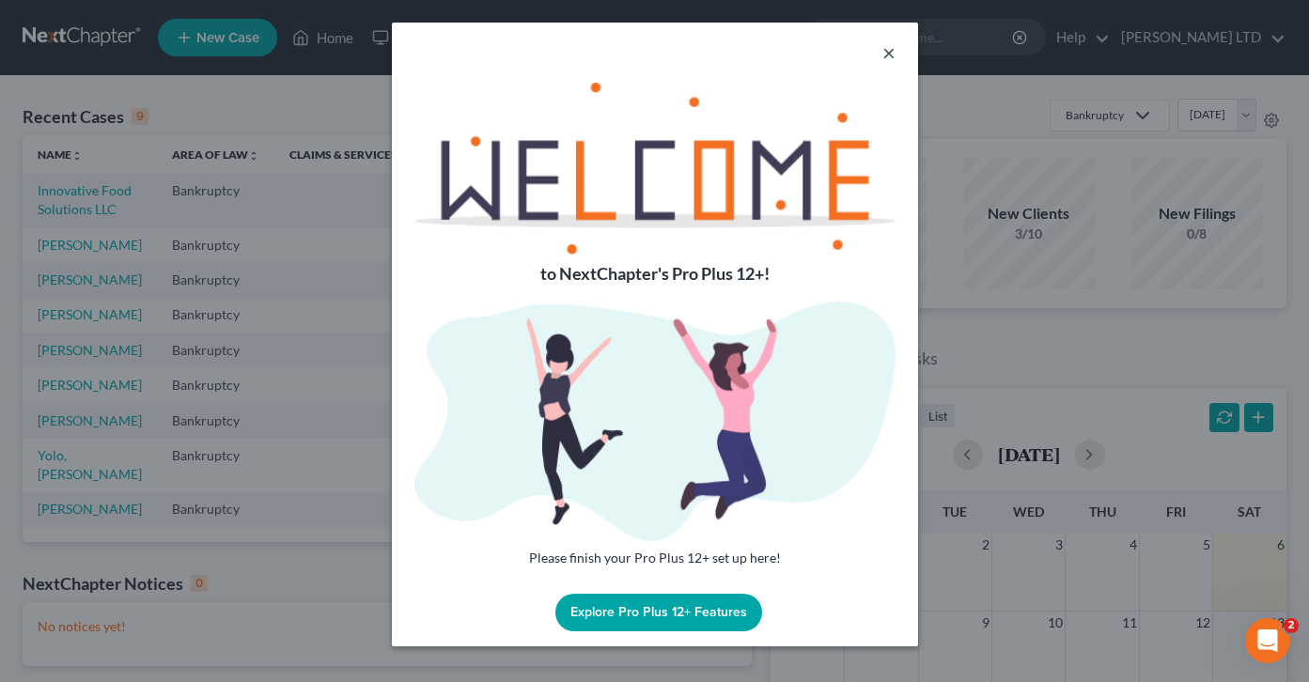
click at [889, 58] on button "×" at bounding box center [889, 52] width 13 height 23
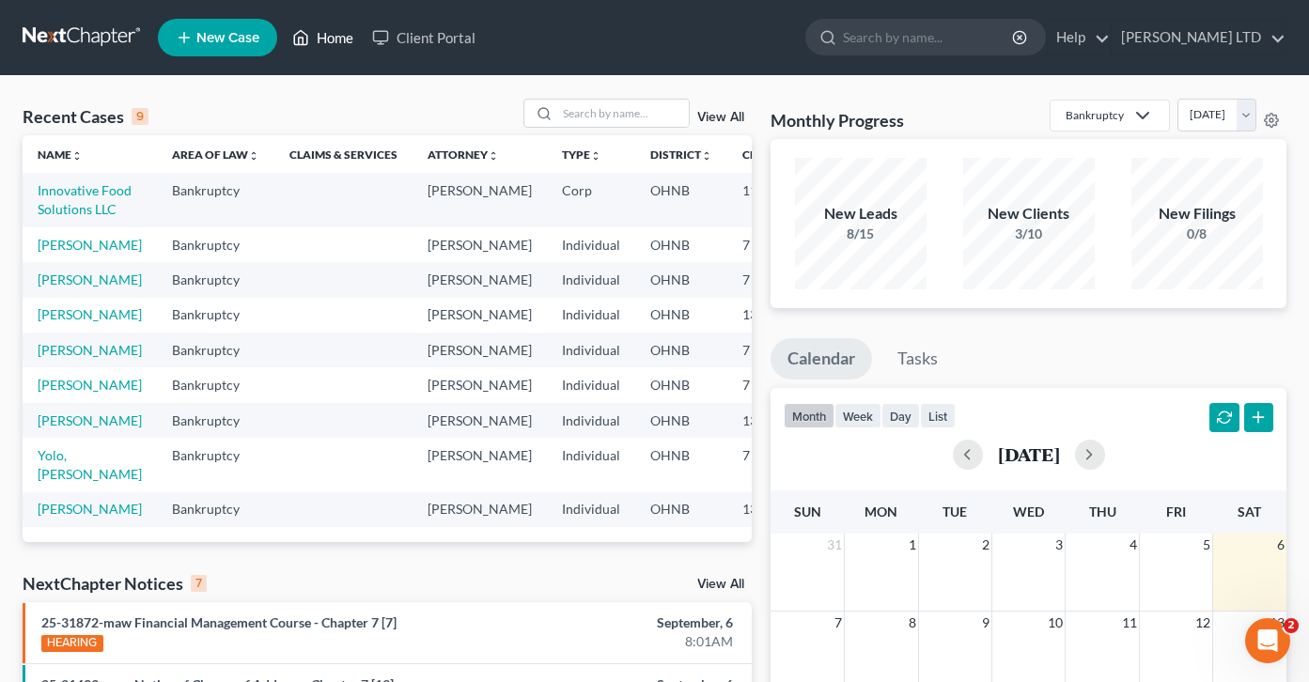
click at [338, 45] on link "Home" at bounding box center [323, 38] width 80 height 34
click at [407, 39] on link "Client Portal" at bounding box center [424, 38] width 122 height 34
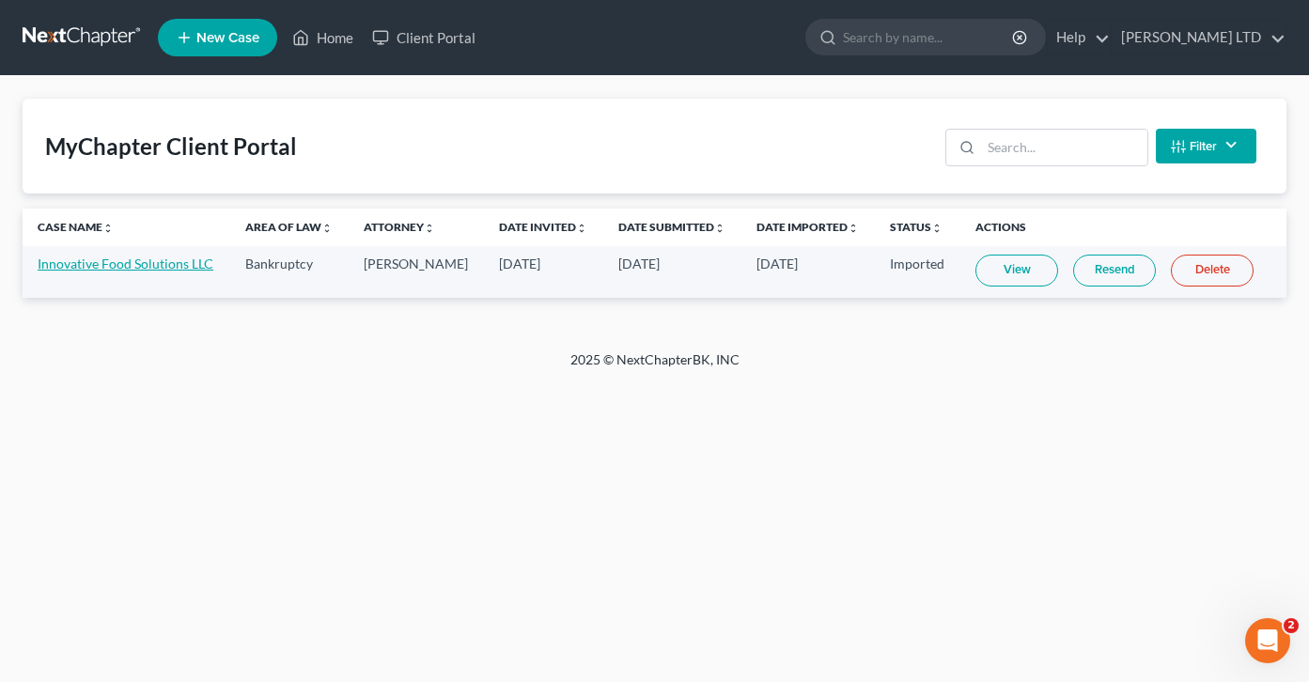
click at [180, 267] on link "Innovative Food Solutions LLC" at bounding box center [126, 264] width 176 height 16
select select "17"
select select "4"
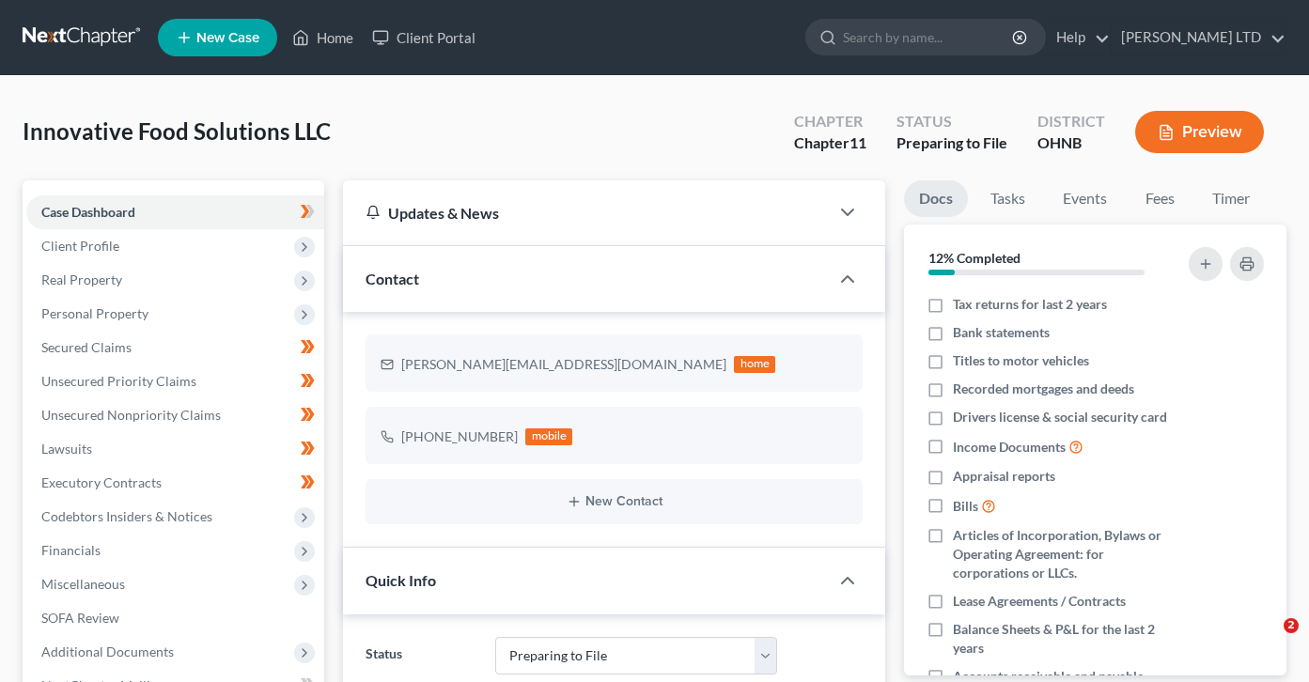
select select "17"
select select "4"
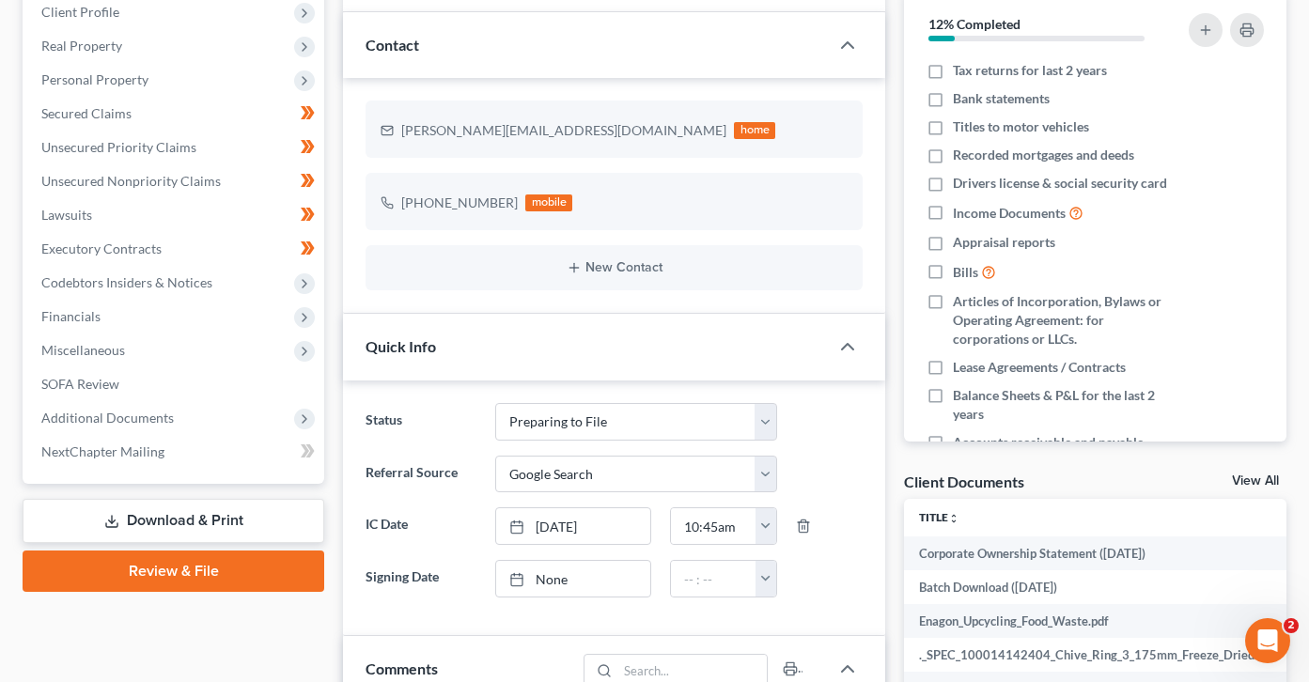
scroll to position [254, 0]
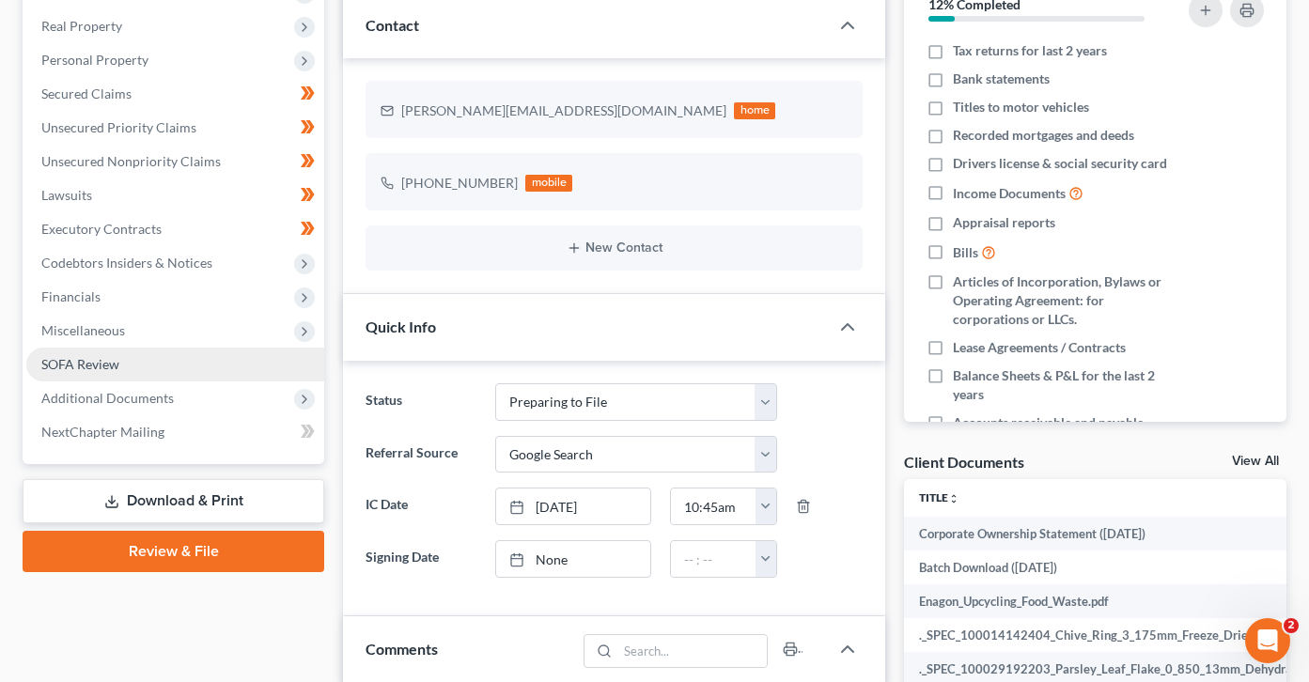
click at [124, 357] on link "SOFA Review" at bounding box center [175, 365] width 298 height 34
